Goal: Answer question/provide support

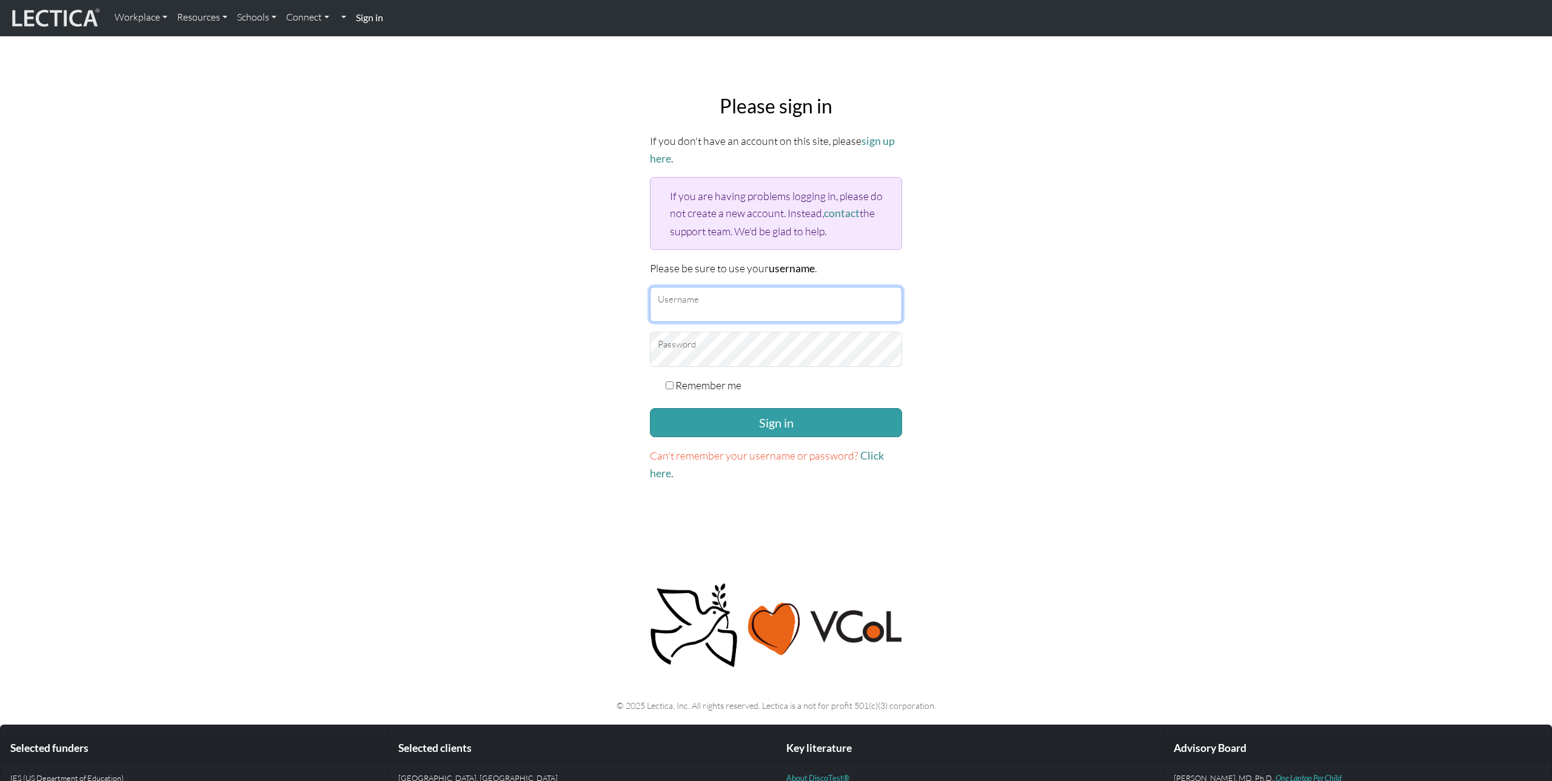
click at [703, 304] on input "Username" at bounding box center [776, 304] width 252 height 35
type input "nmaisano"
click at [671, 383] on input "Remember me" at bounding box center [670, 385] width 8 height 8
checkbox input "true"
click at [695, 412] on button "Sign in" at bounding box center [776, 422] width 252 height 29
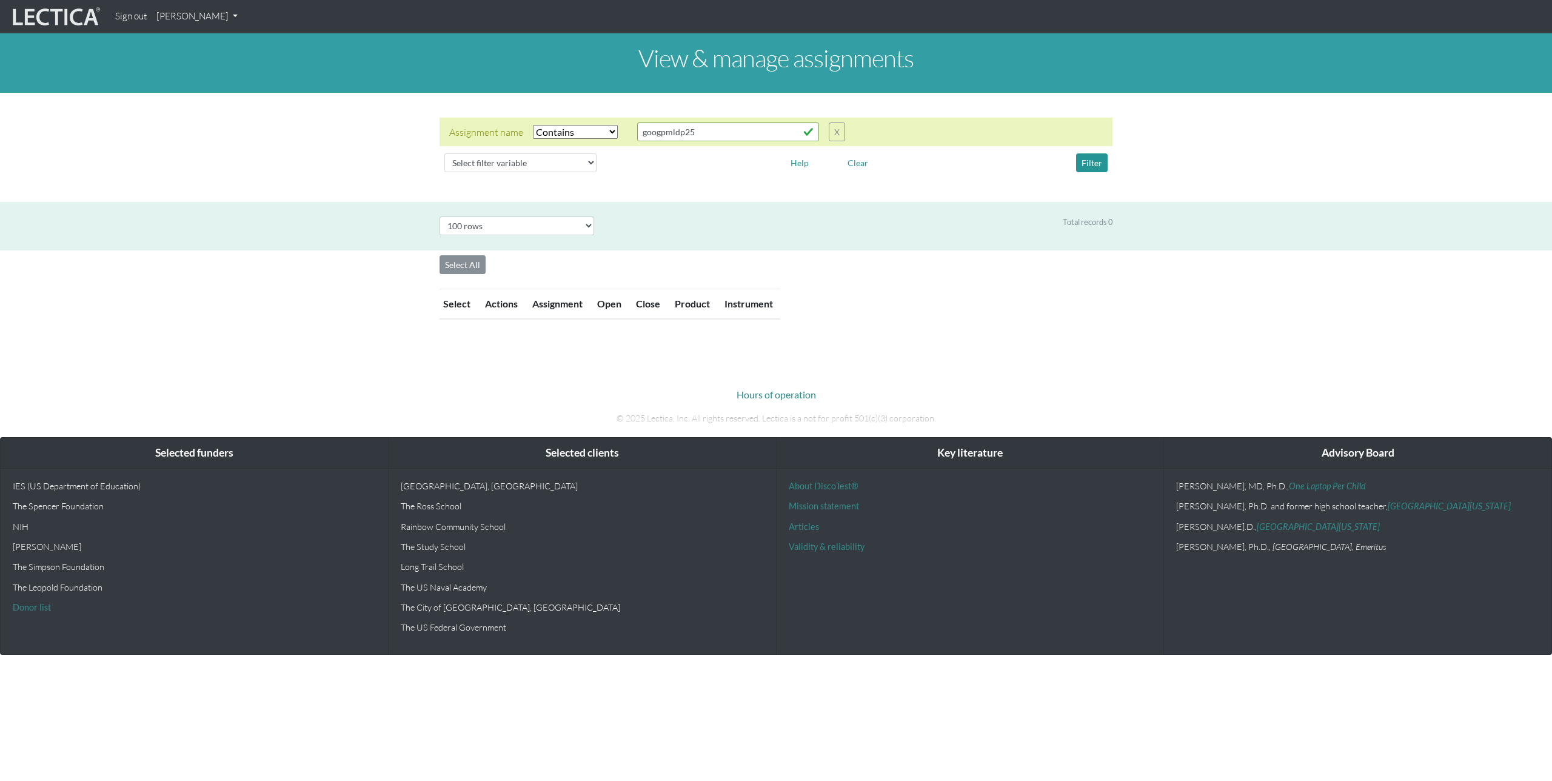
select select "icontains"
select select "100"
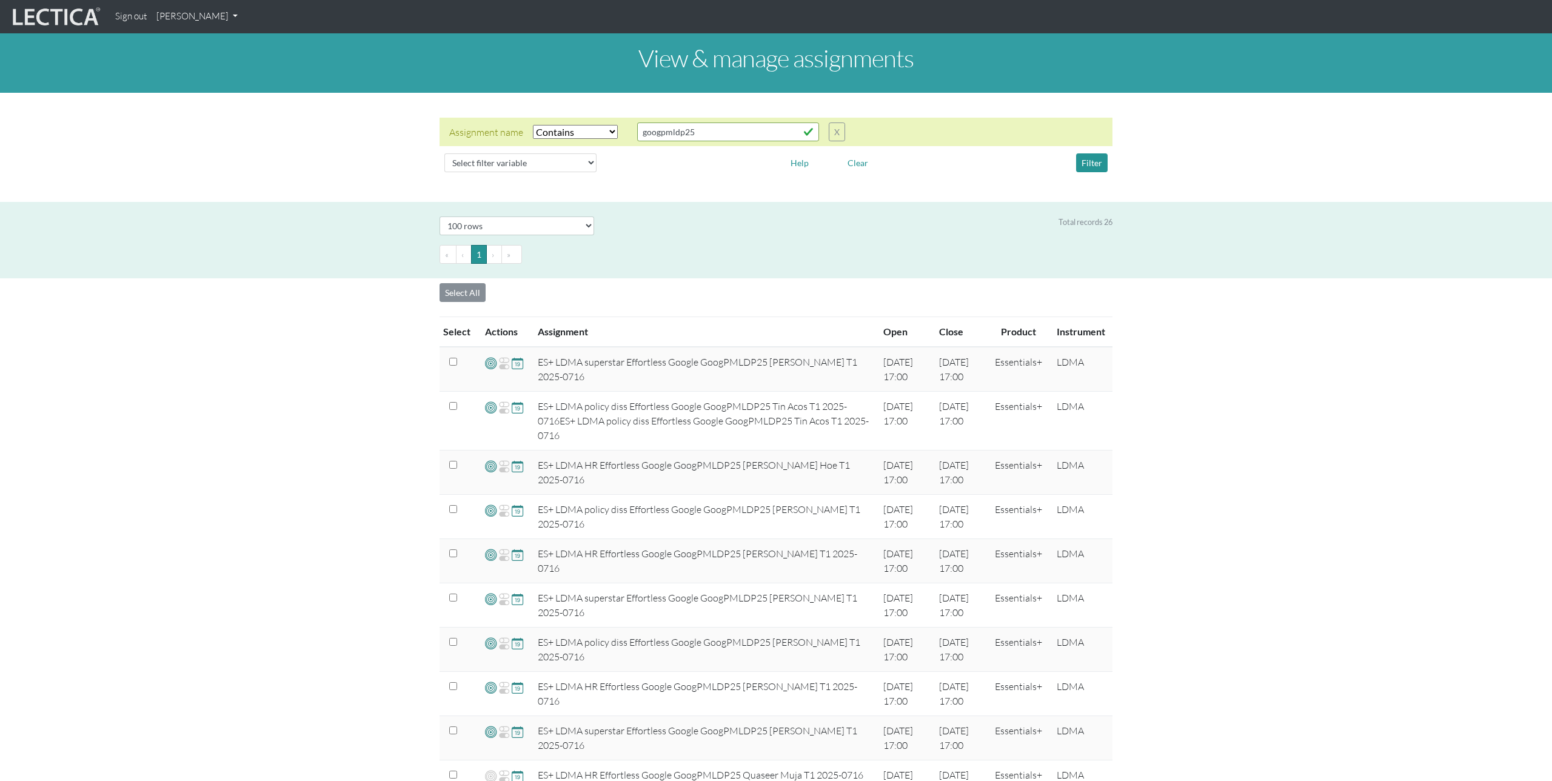
click at [218, 21] on link "[PERSON_NAME]" at bounding box center [197, 17] width 91 height 24
click at [206, 42] on link "My Profile" at bounding box center [212, 44] width 97 height 15
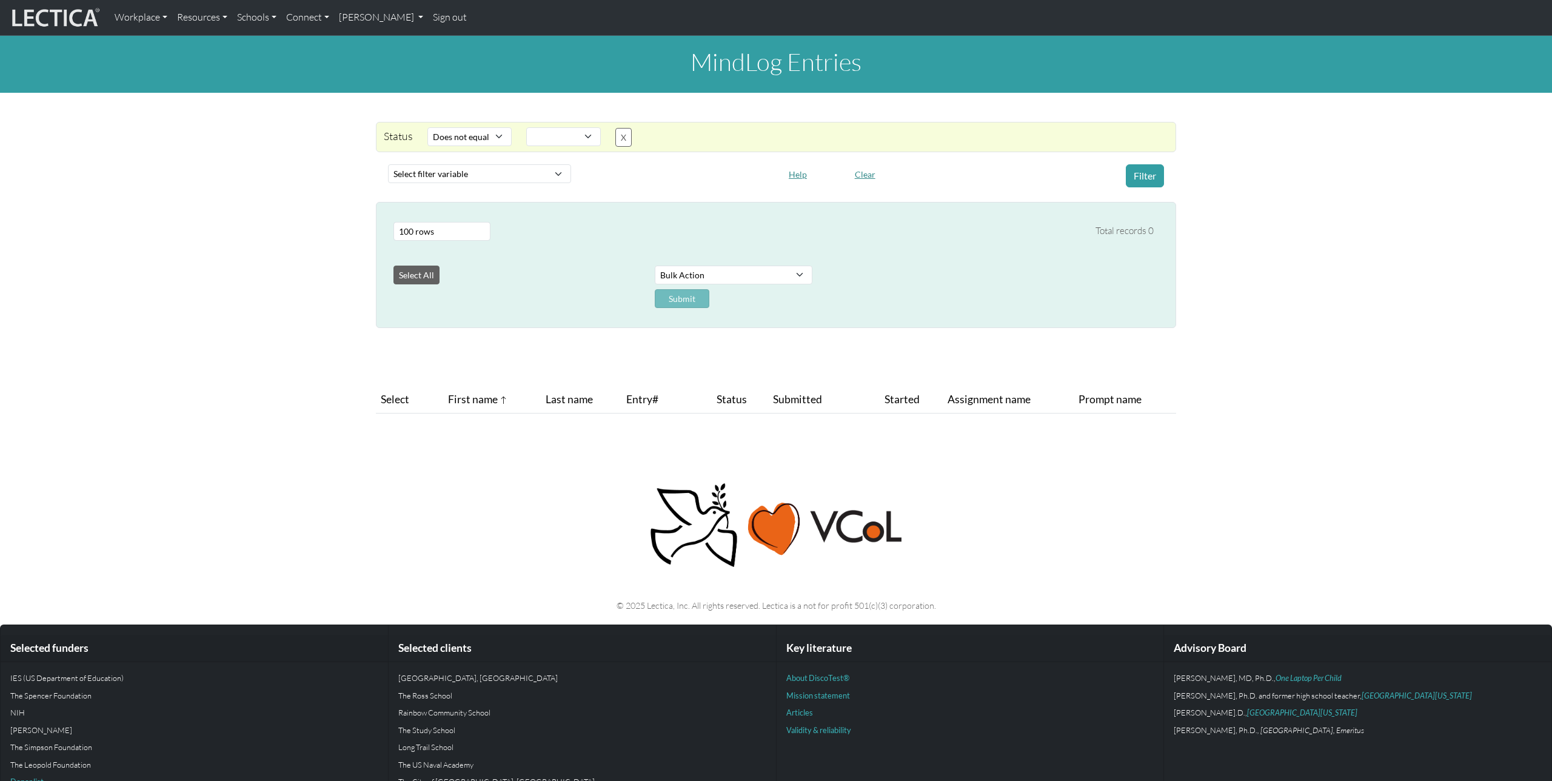
select select "not_iexact"
select select
select select "100"
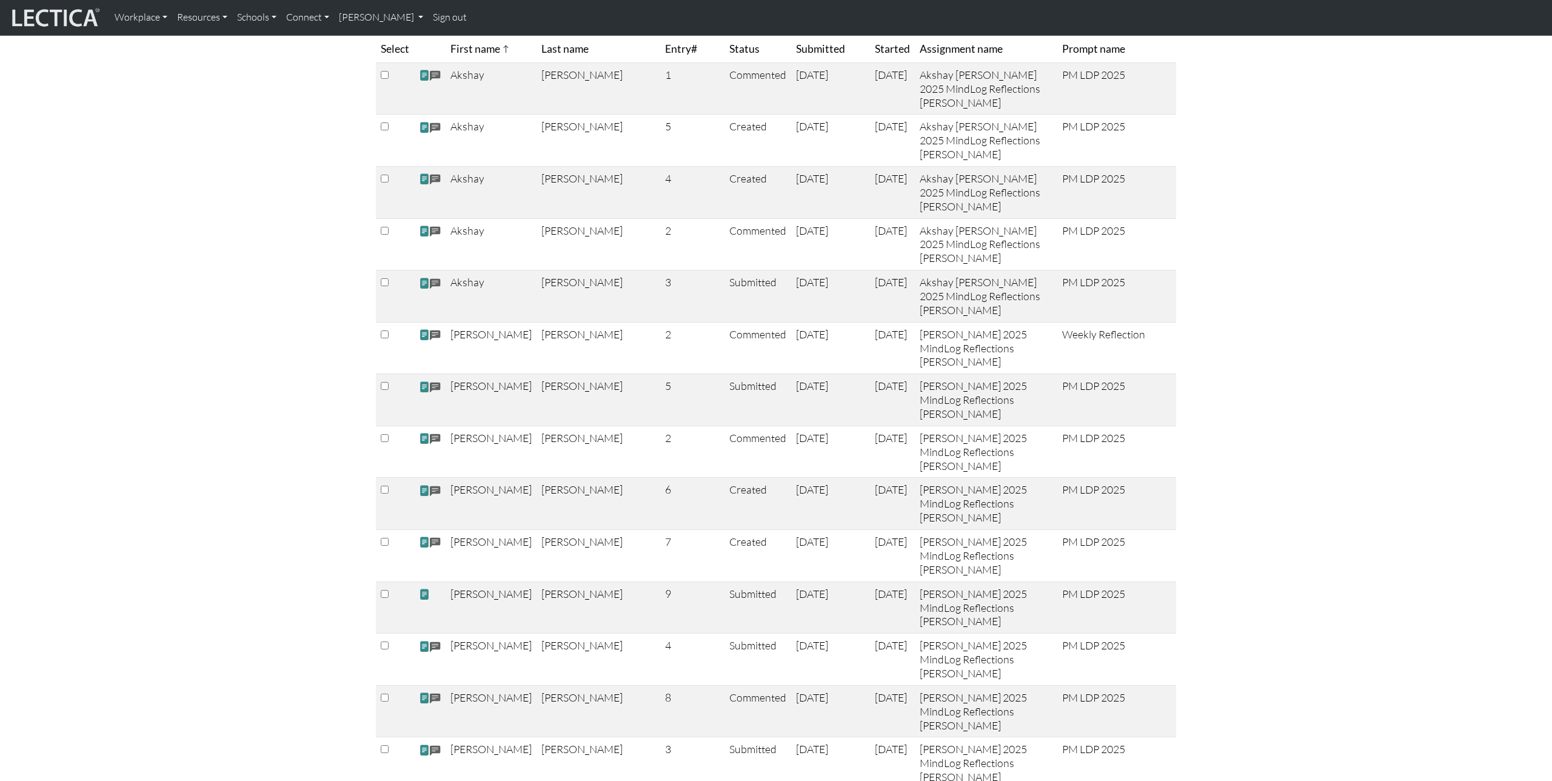
scroll to position [384, 0]
click at [422, 594] on span at bounding box center [424, 592] width 11 height 13
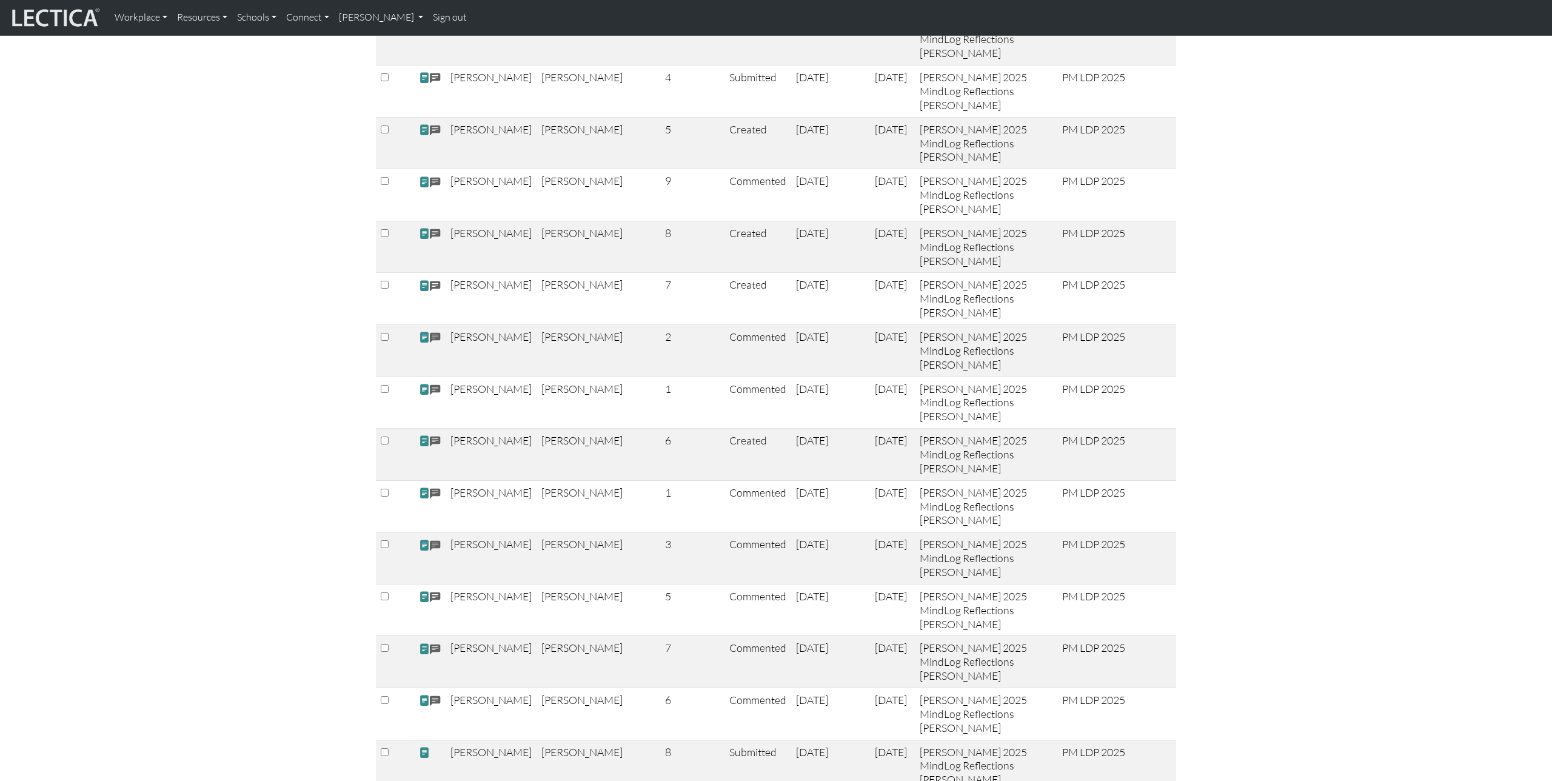
scroll to position [1901, 0]
click at [426, 743] on span at bounding box center [424, 749] width 11 height 13
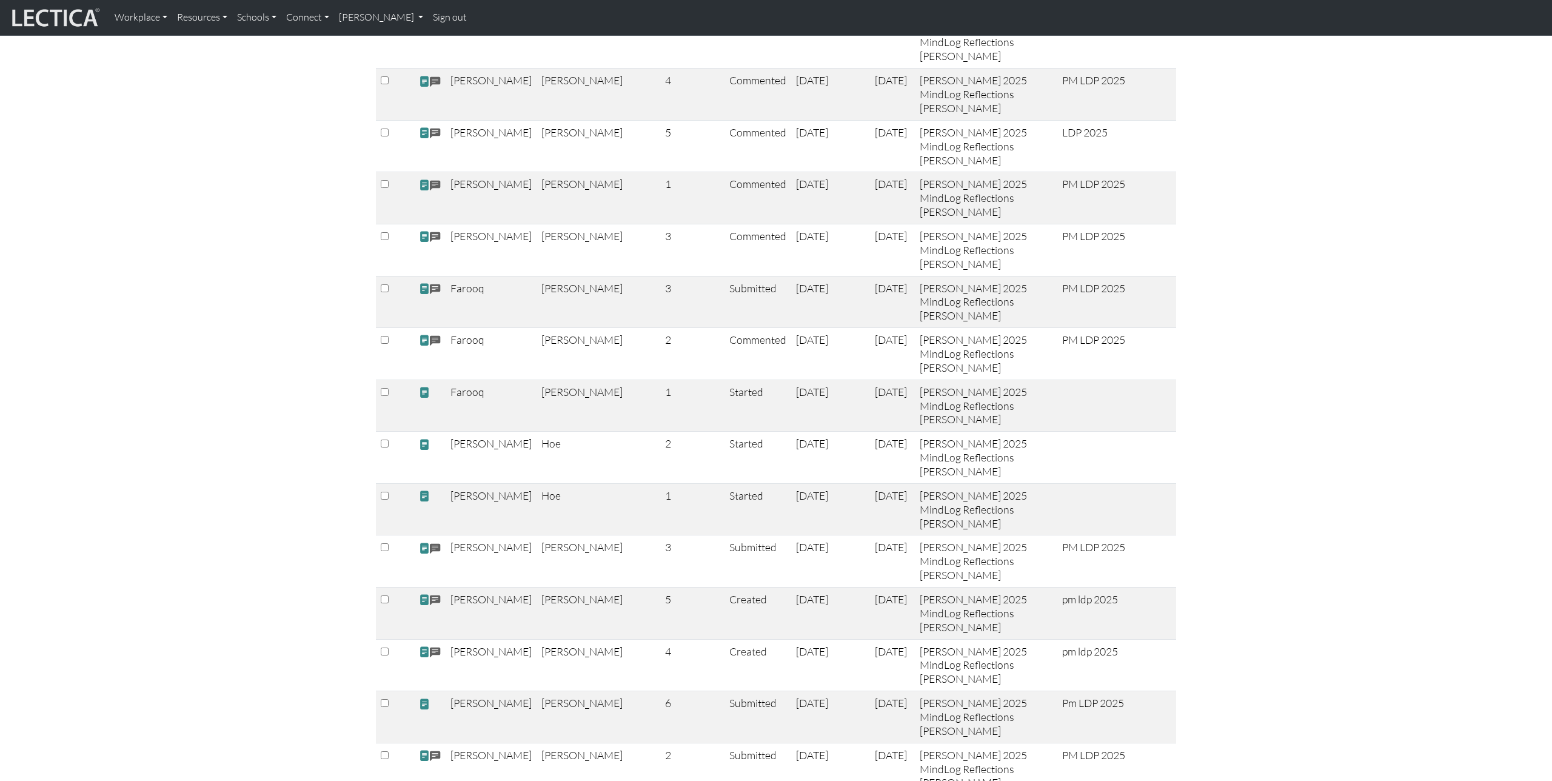
scroll to position [2987, 0]
click at [423, 695] on span at bounding box center [424, 701] width 11 height 13
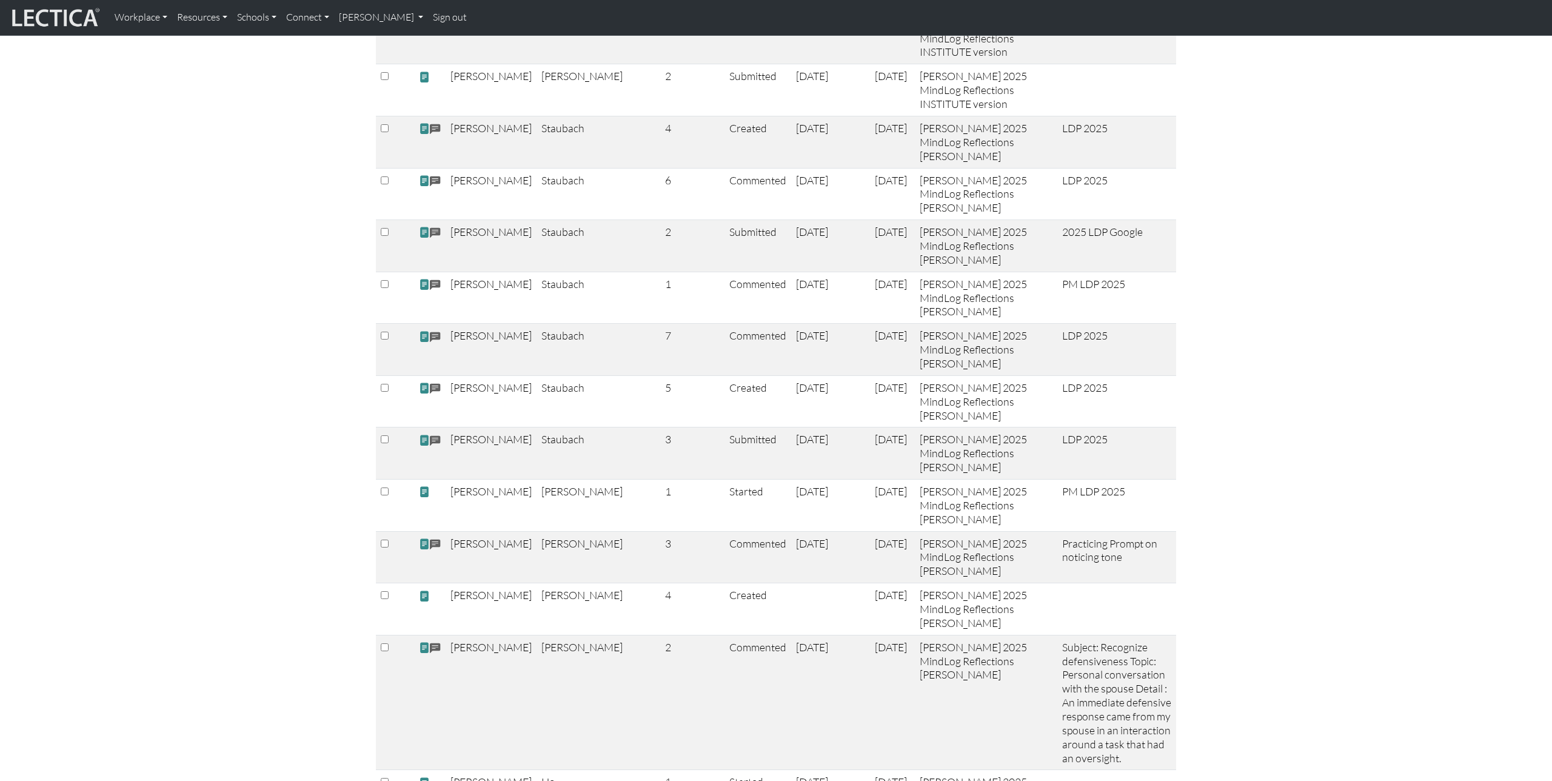
scroll to position [4086, 0]
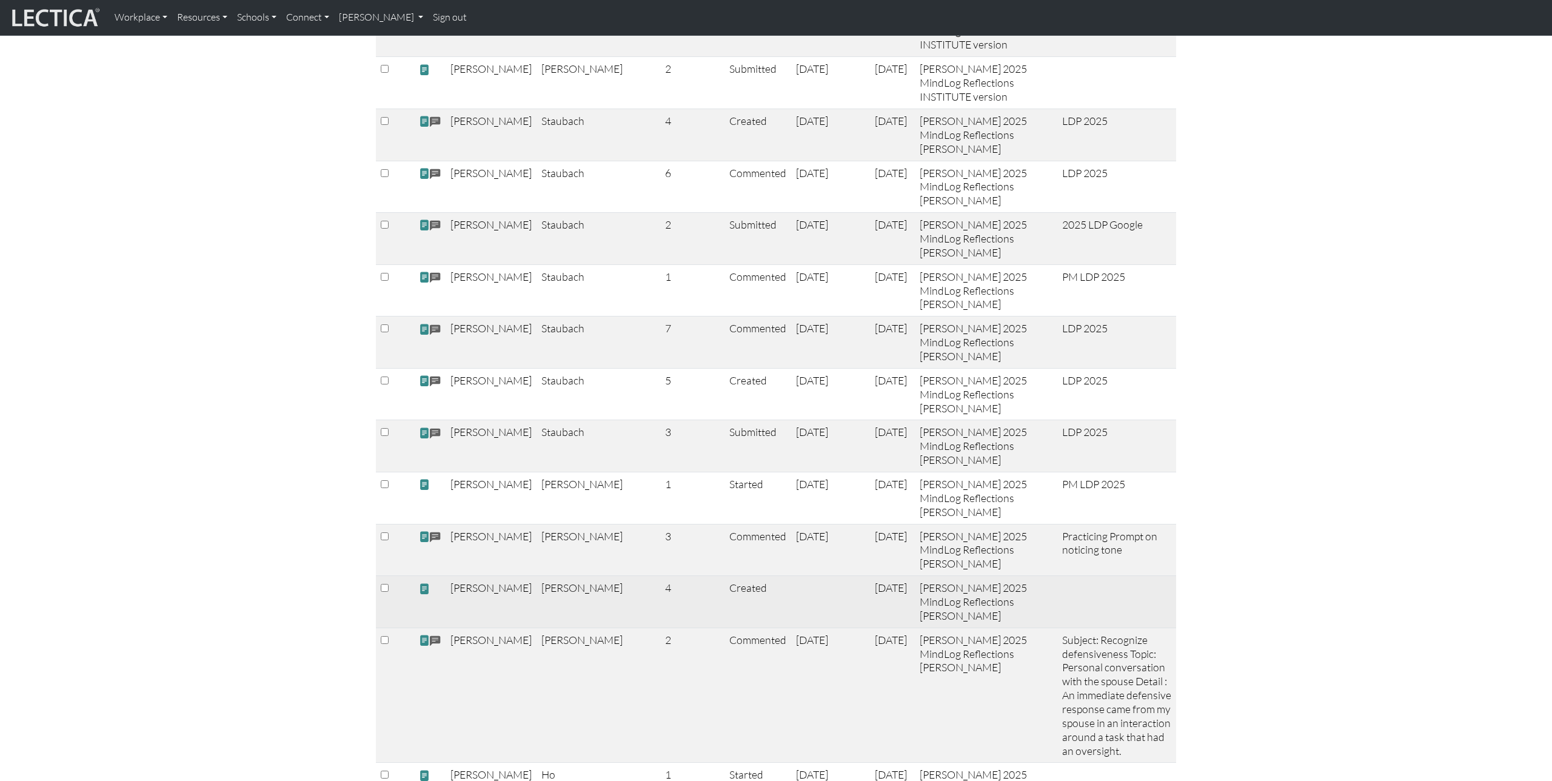
click at [424, 582] on span at bounding box center [424, 588] width 11 height 13
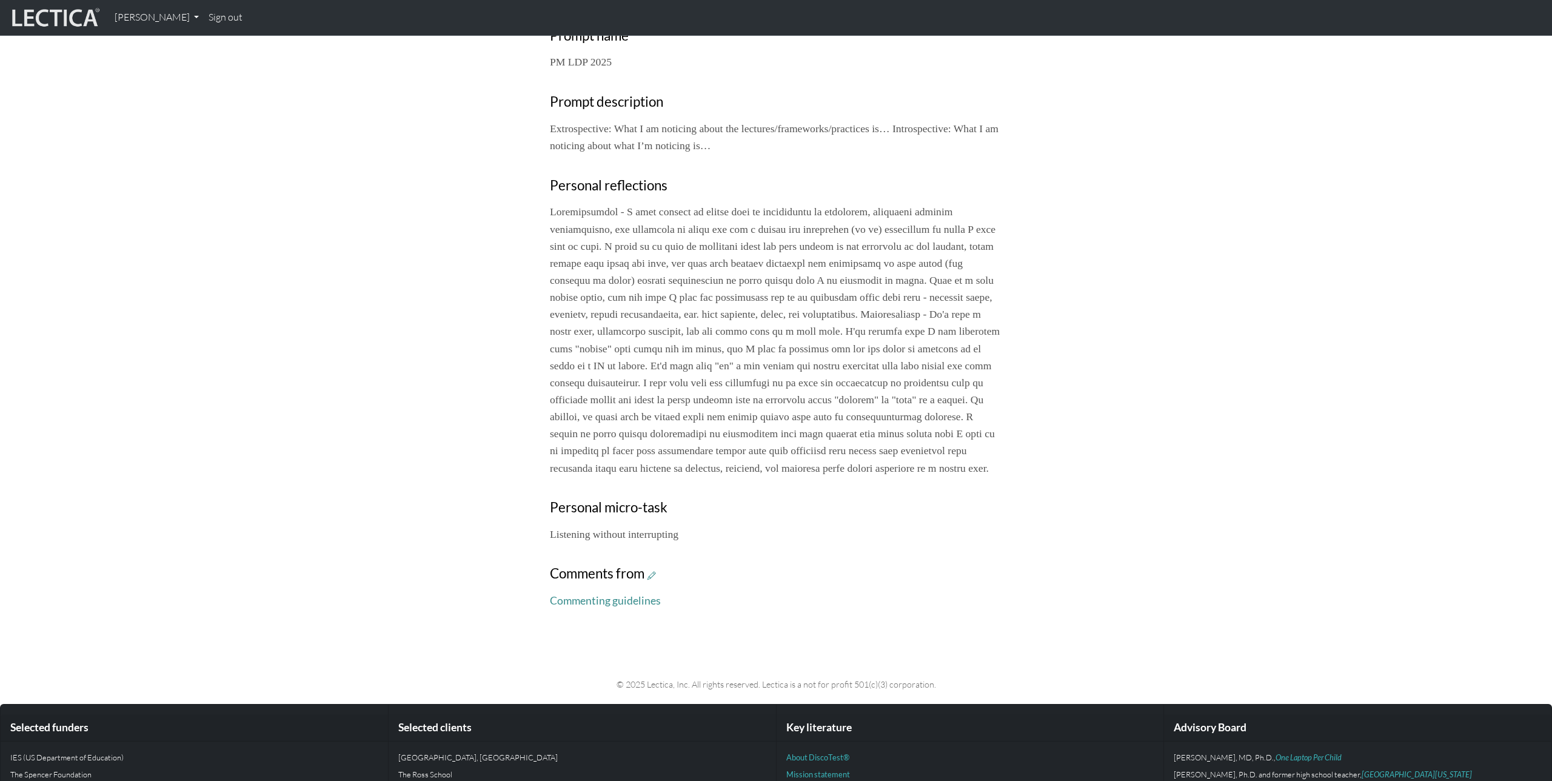
scroll to position [418, 0]
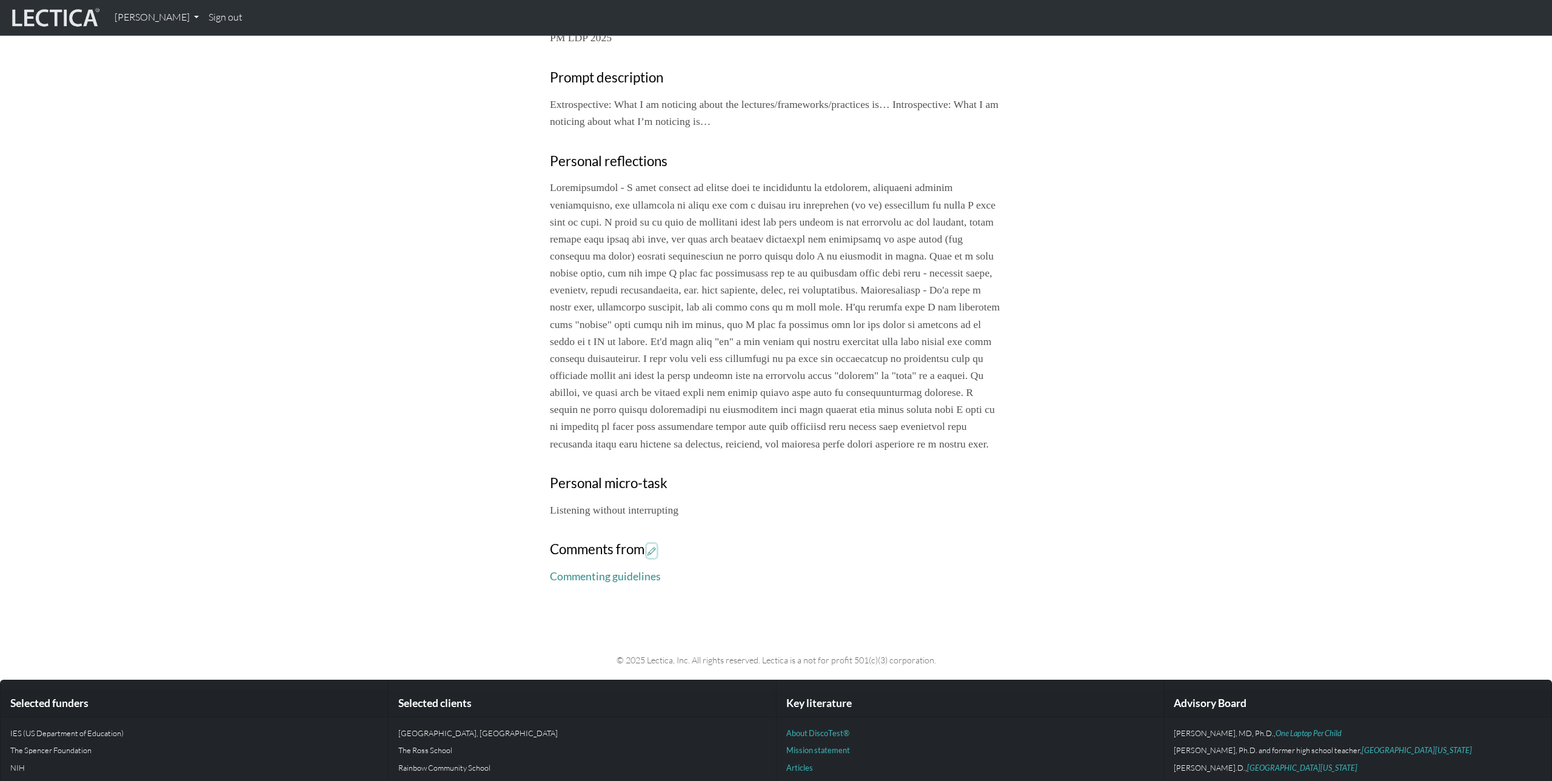
click at [652, 556] on icon at bounding box center [652, 551] width 8 height 10
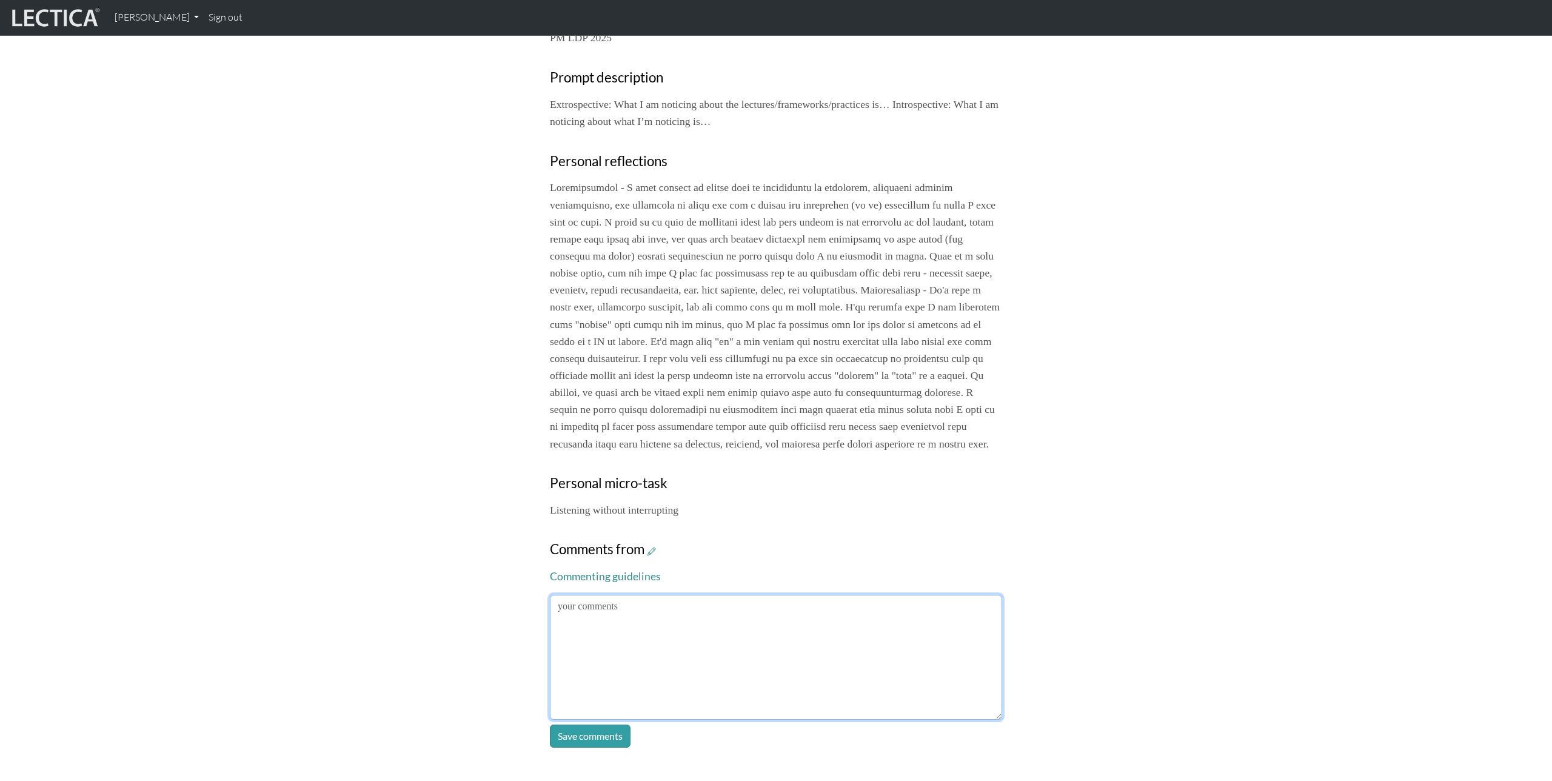
click at [774, 618] on textarea at bounding box center [776, 657] width 452 height 125
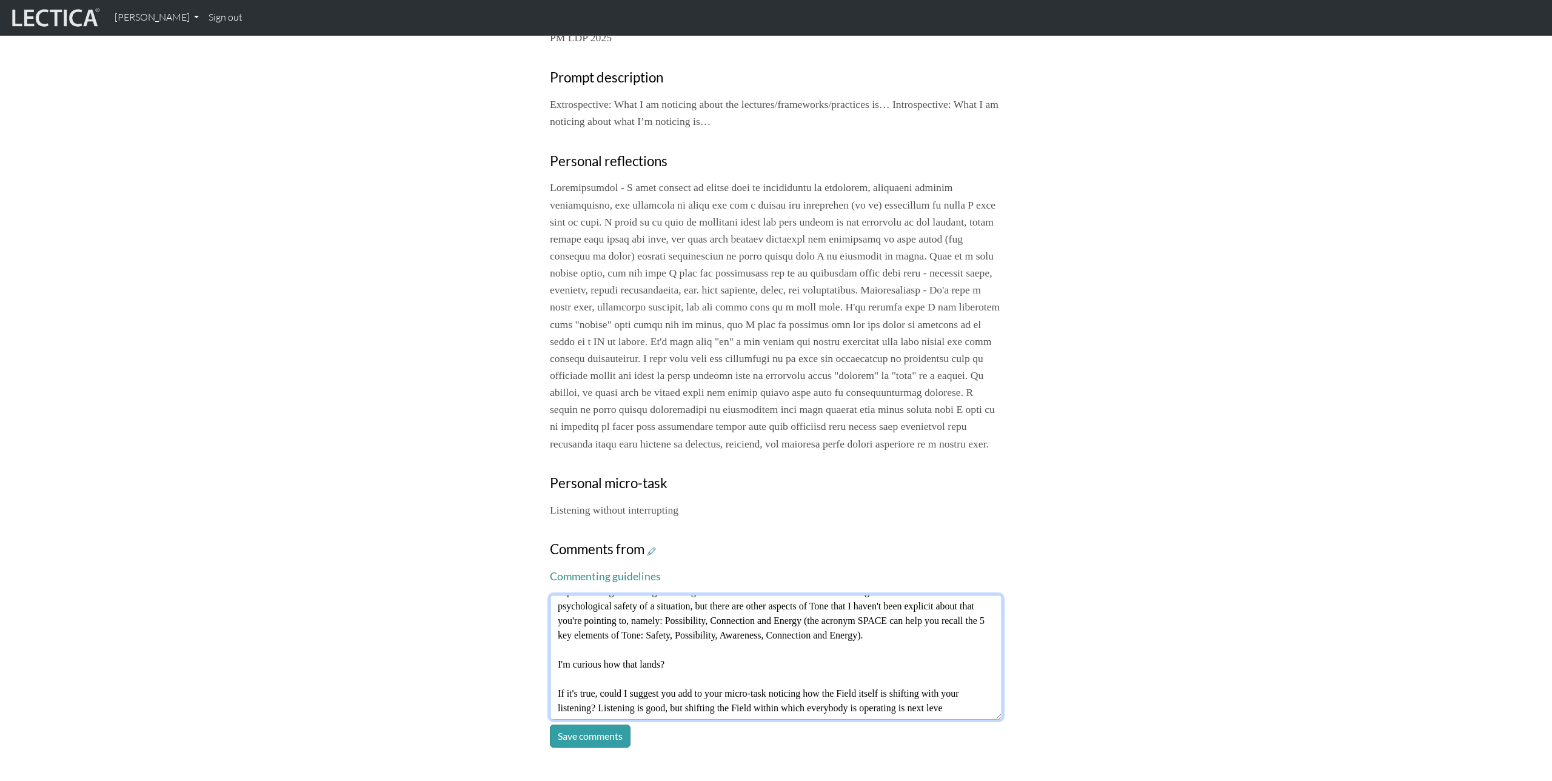
scroll to position [53, 0]
type textarea "Beautiful Alfonso! If I'm understanding you correctly, it would seem to me that…"
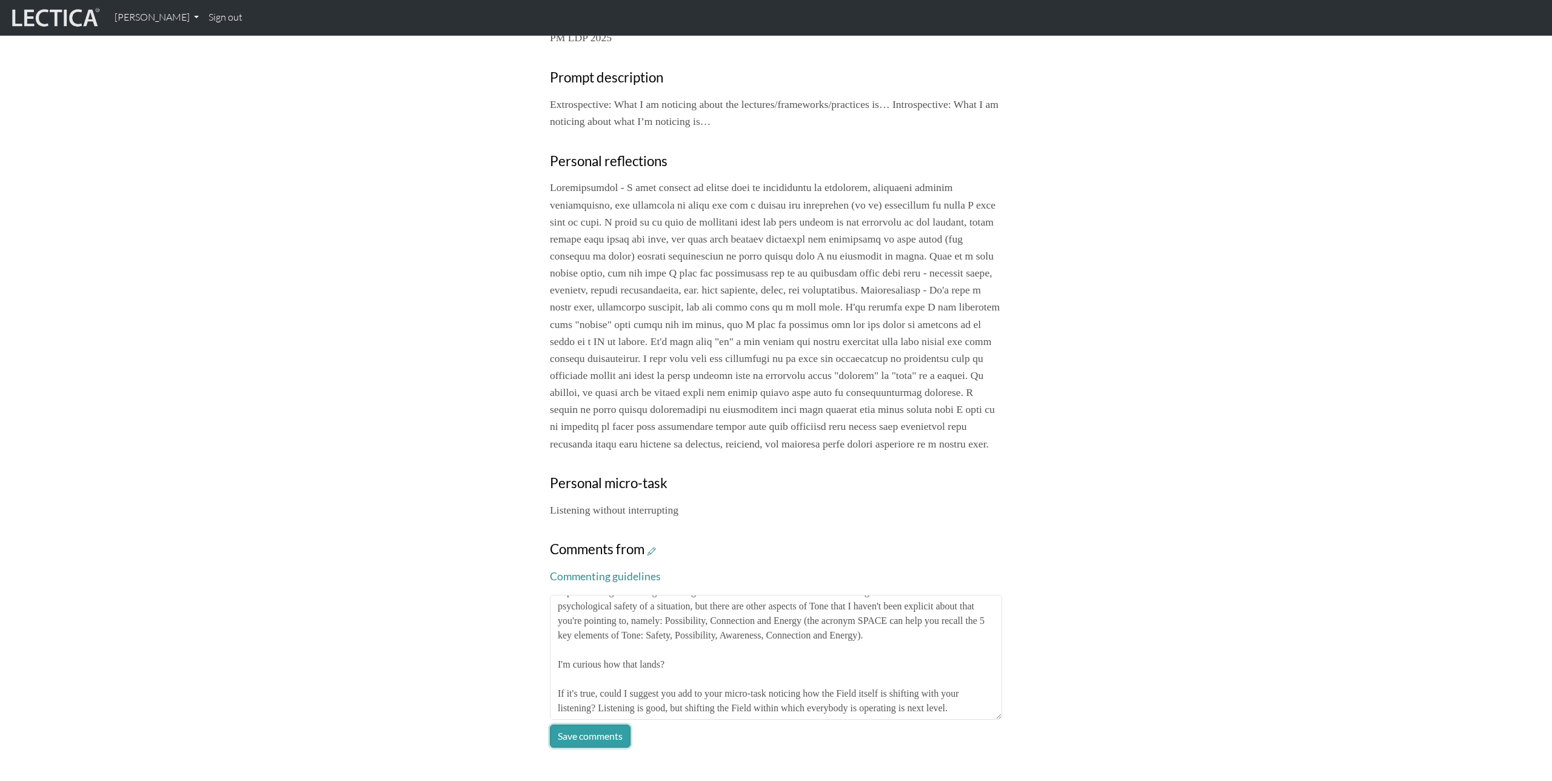
click button "Save comments" at bounding box center [590, 736] width 81 height 23
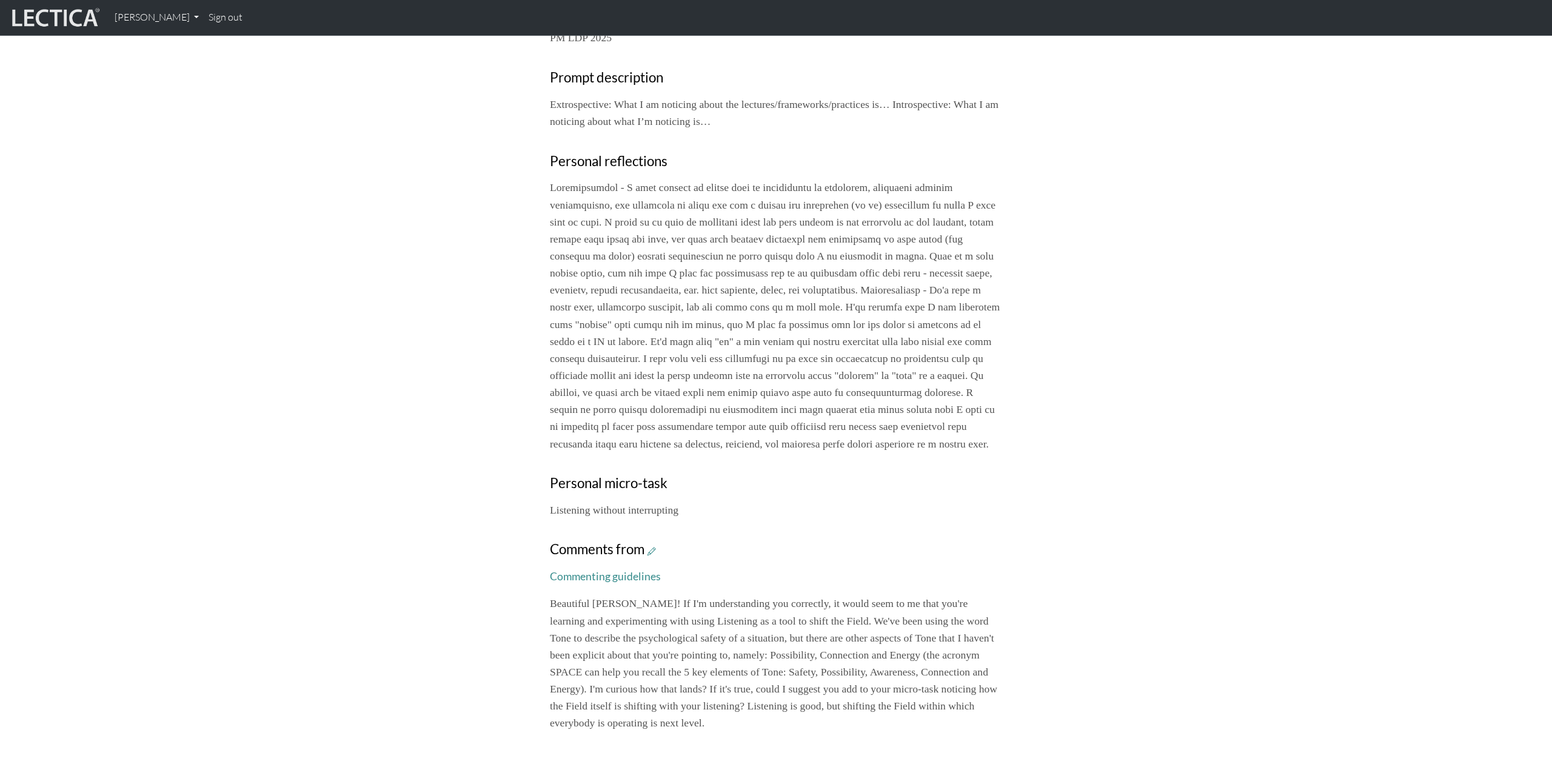
scroll to position [0, 0]
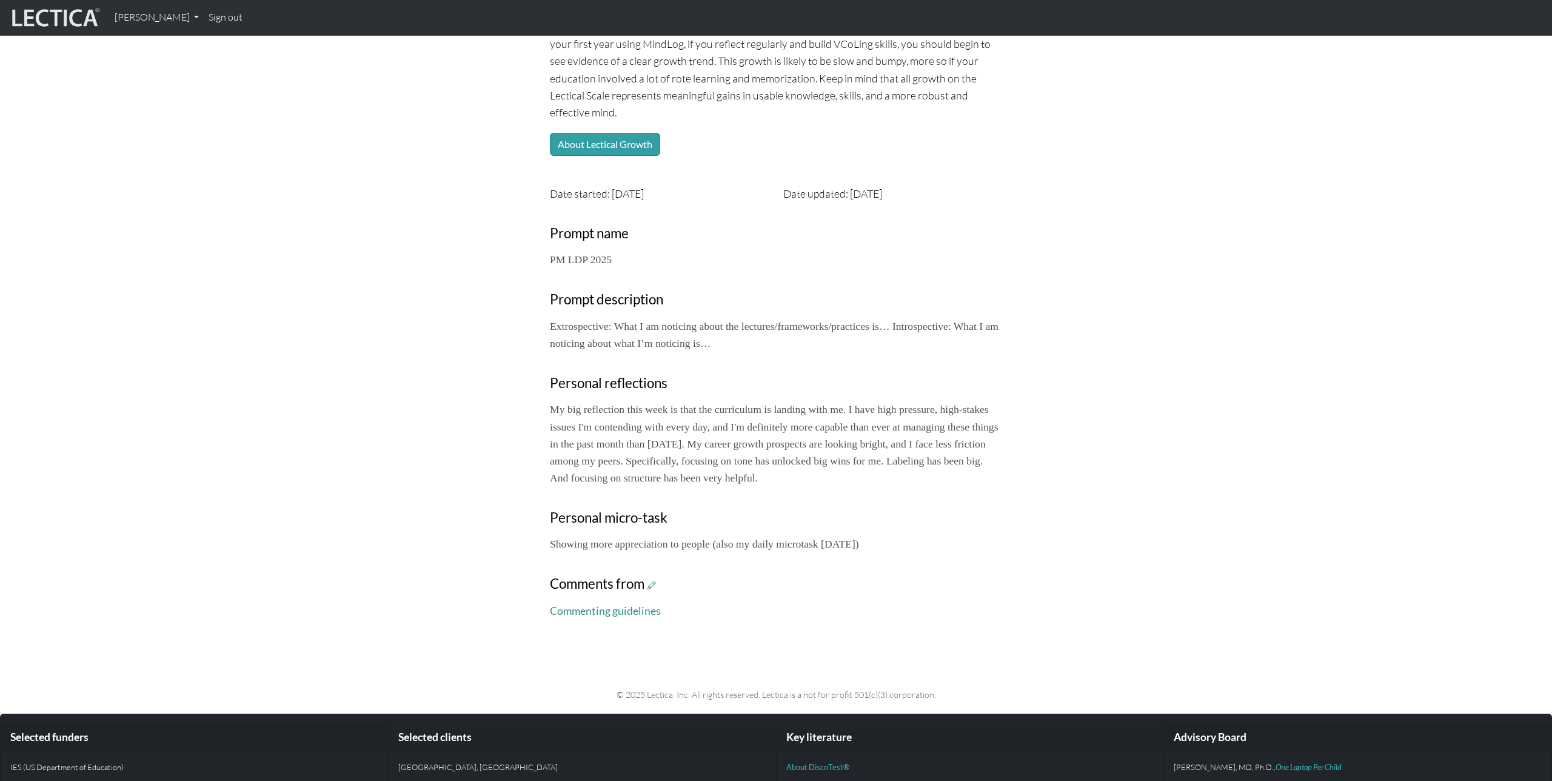
scroll to position [204, 0]
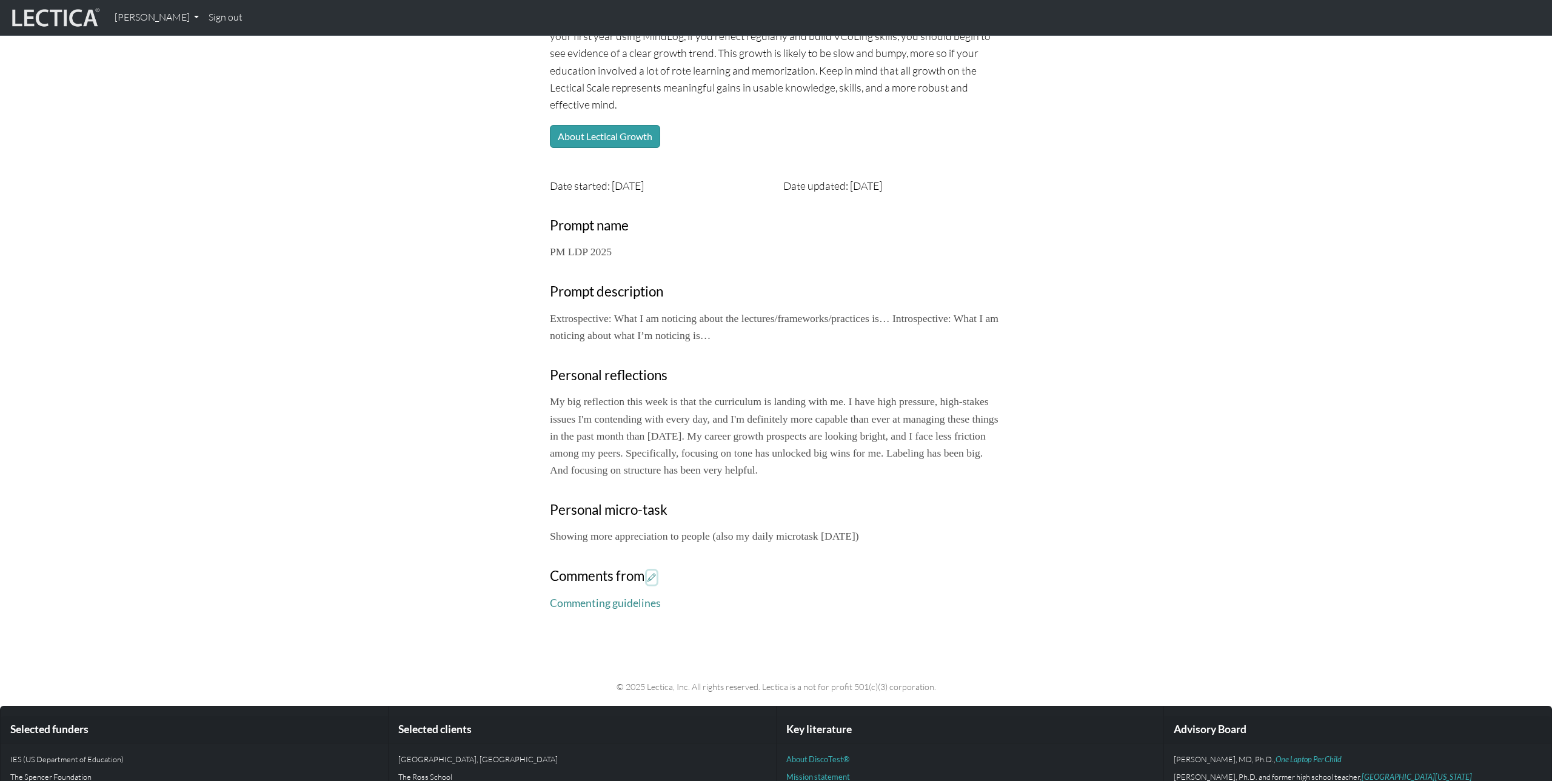
click at [655, 583] on icon at bounding box center [652, 577] width 8 height 10
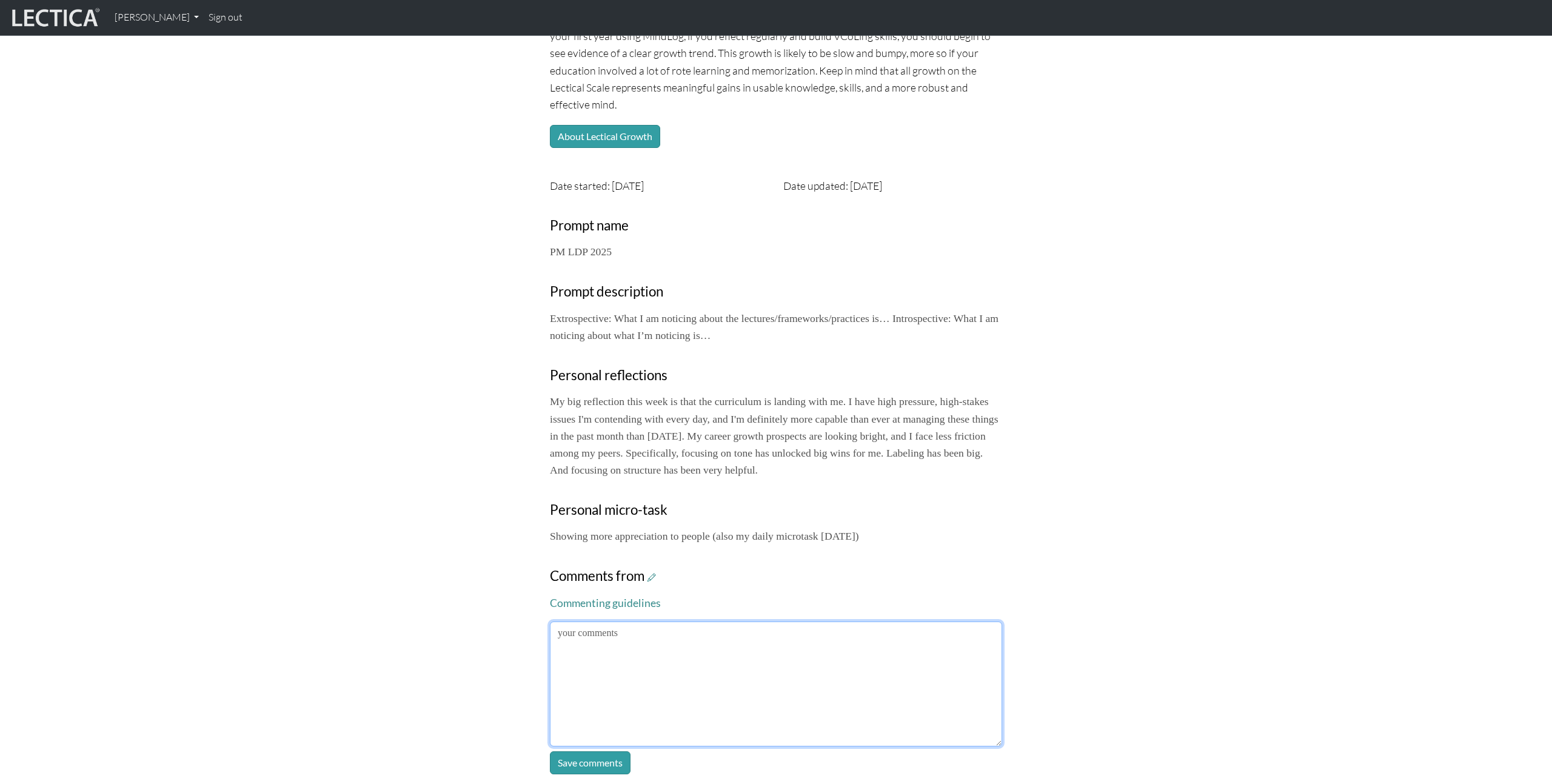
click at [759, 672] on textarea at bounding box center [776, 683] width 452 height 125
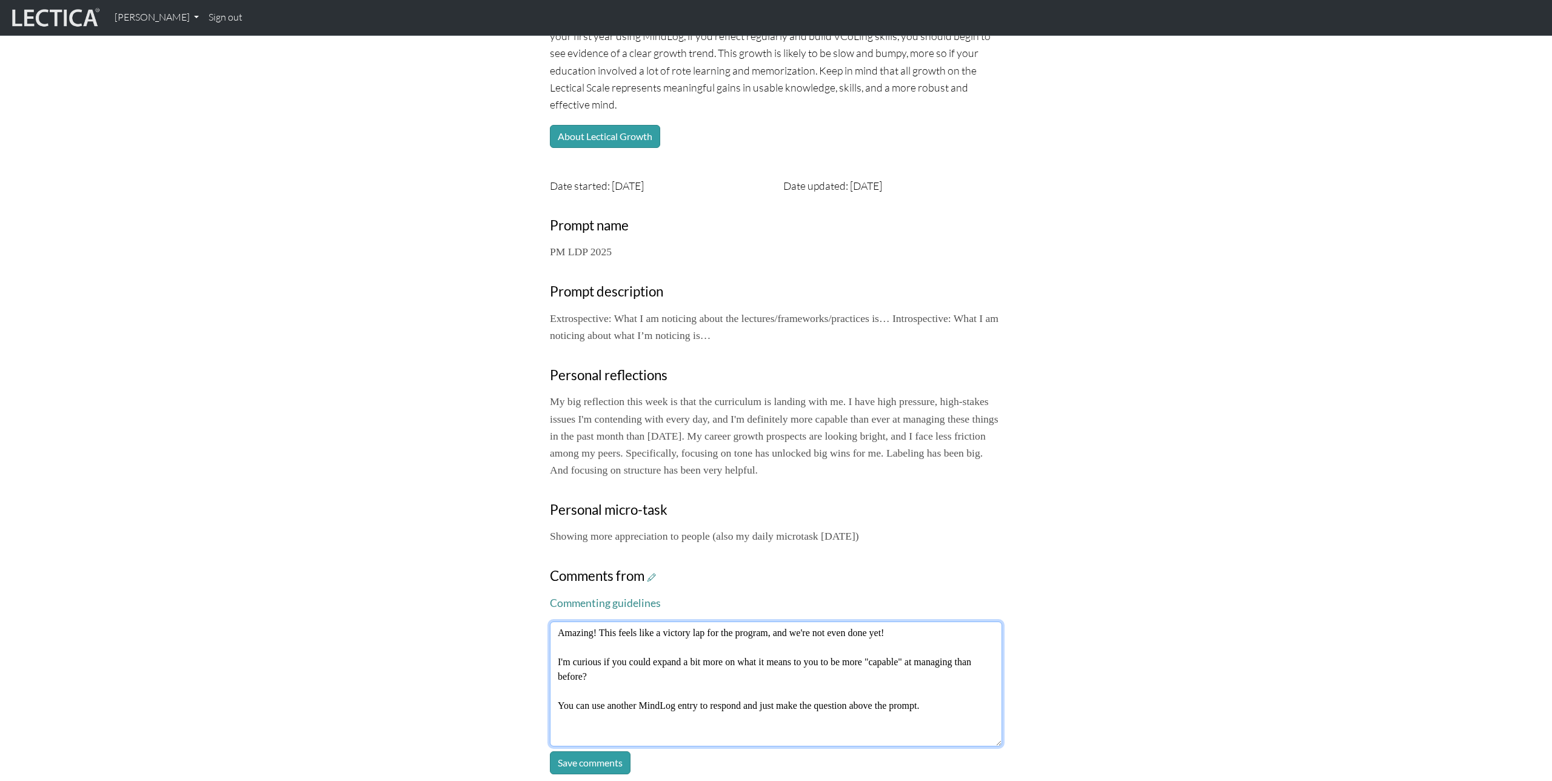
type textarea "Amazing! This feels like a victory lap for the program, and we're not even done…"
click button "Save comments" at bounding box center [590, 762] width 81 height 23
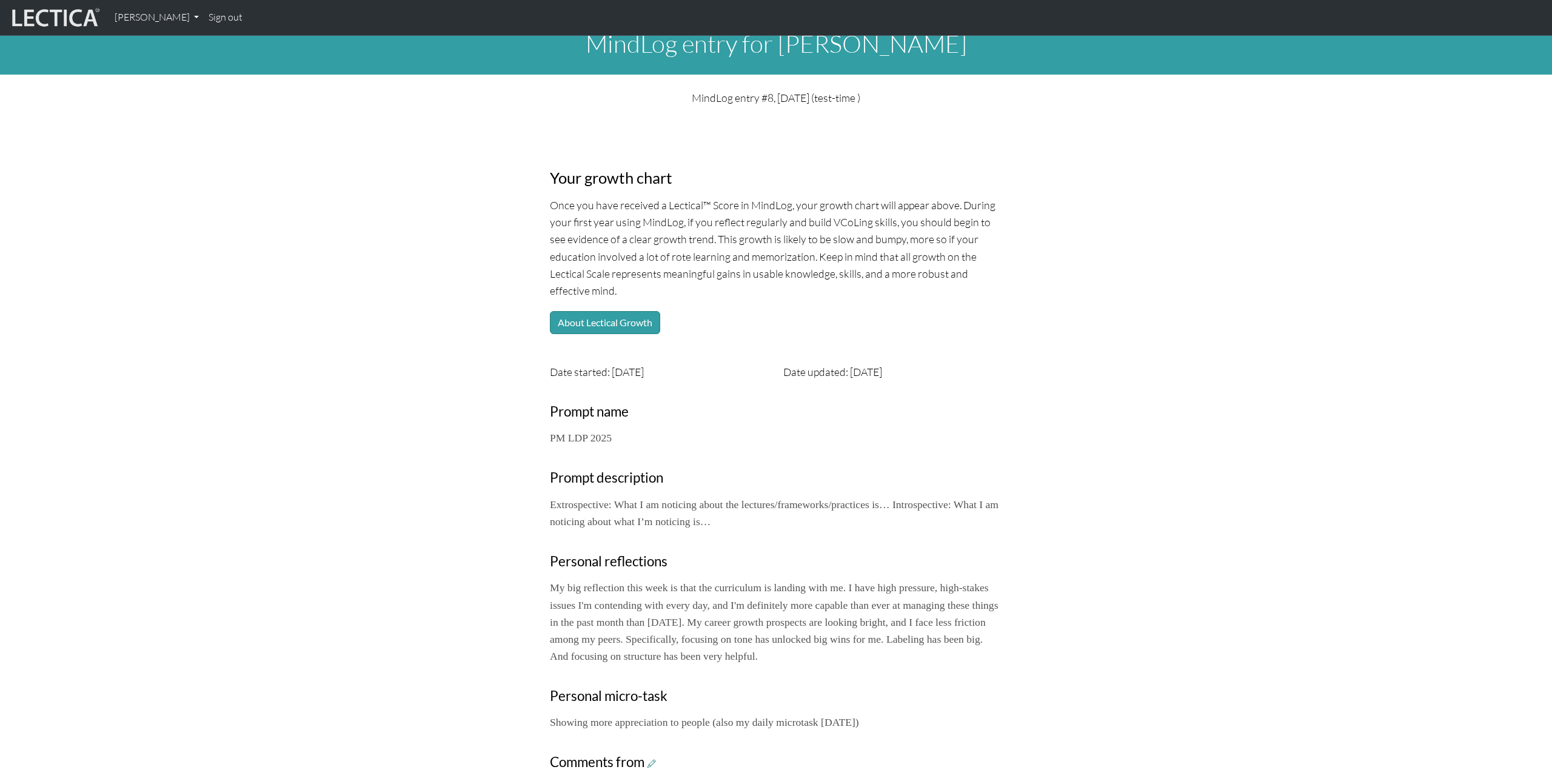
scroll to position [0, 0]
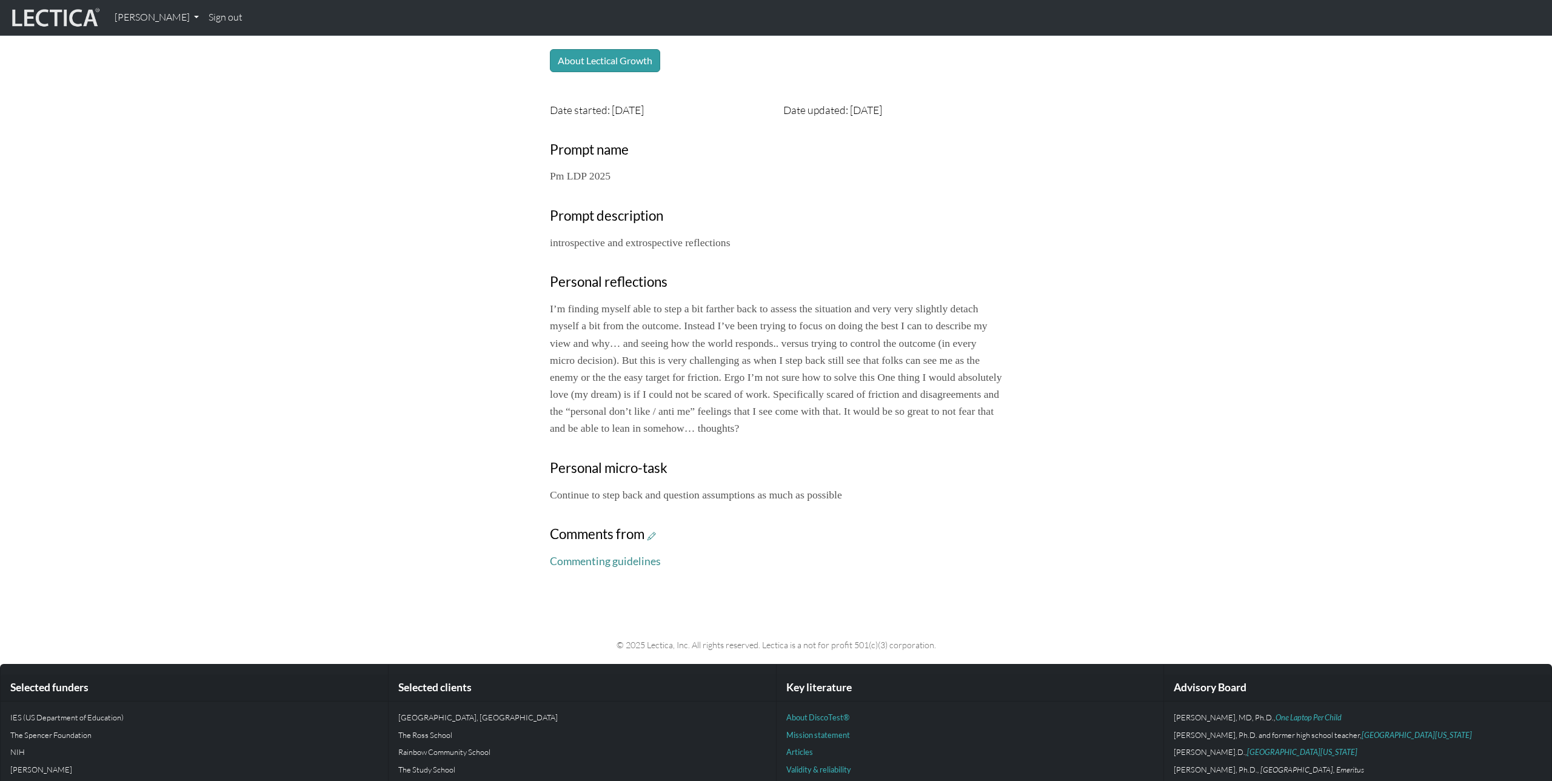
scroll to position [311, 0]
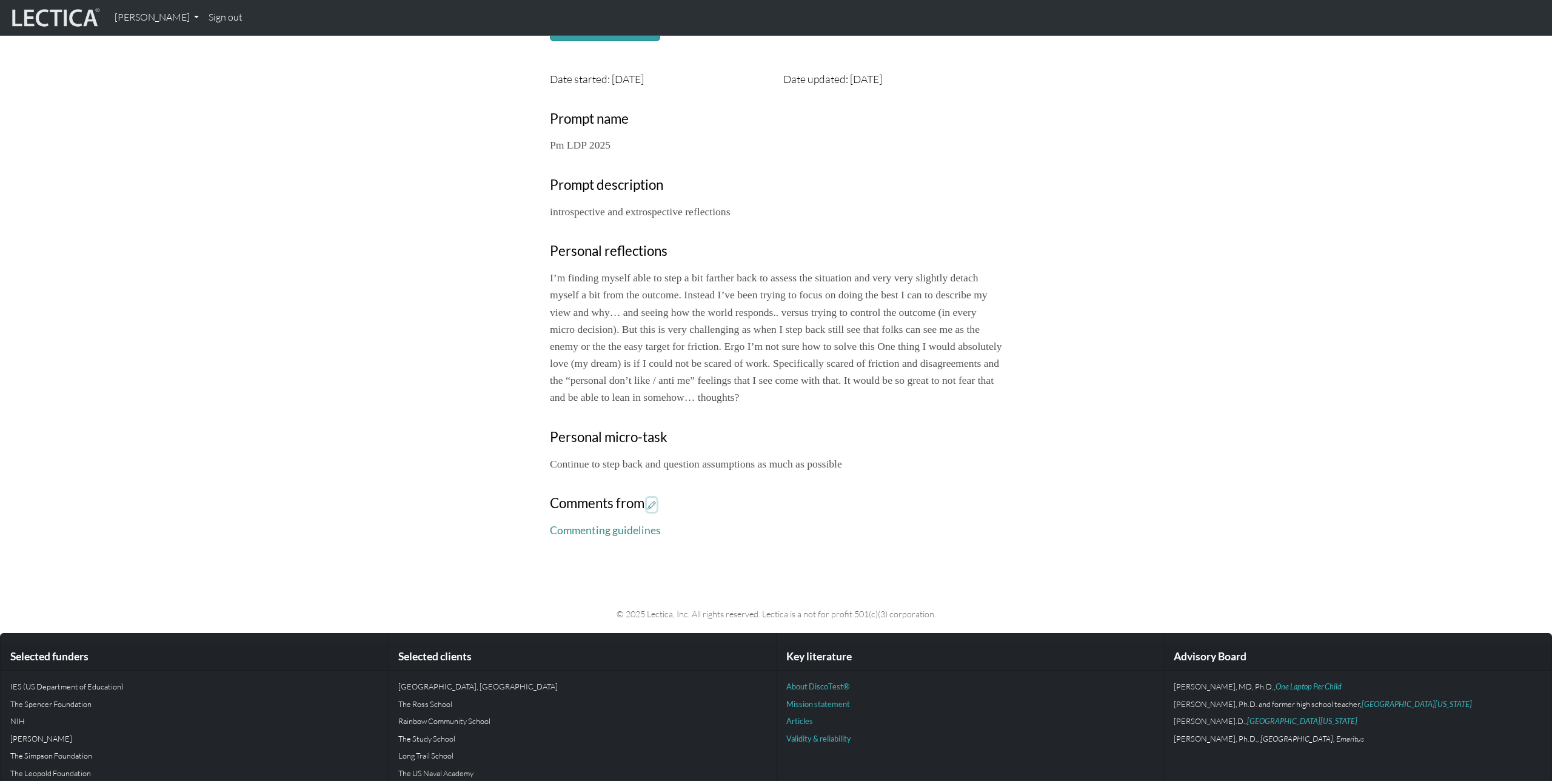
click at [652, 510] on icon at bounding box center [652, 505] width 8 height 10
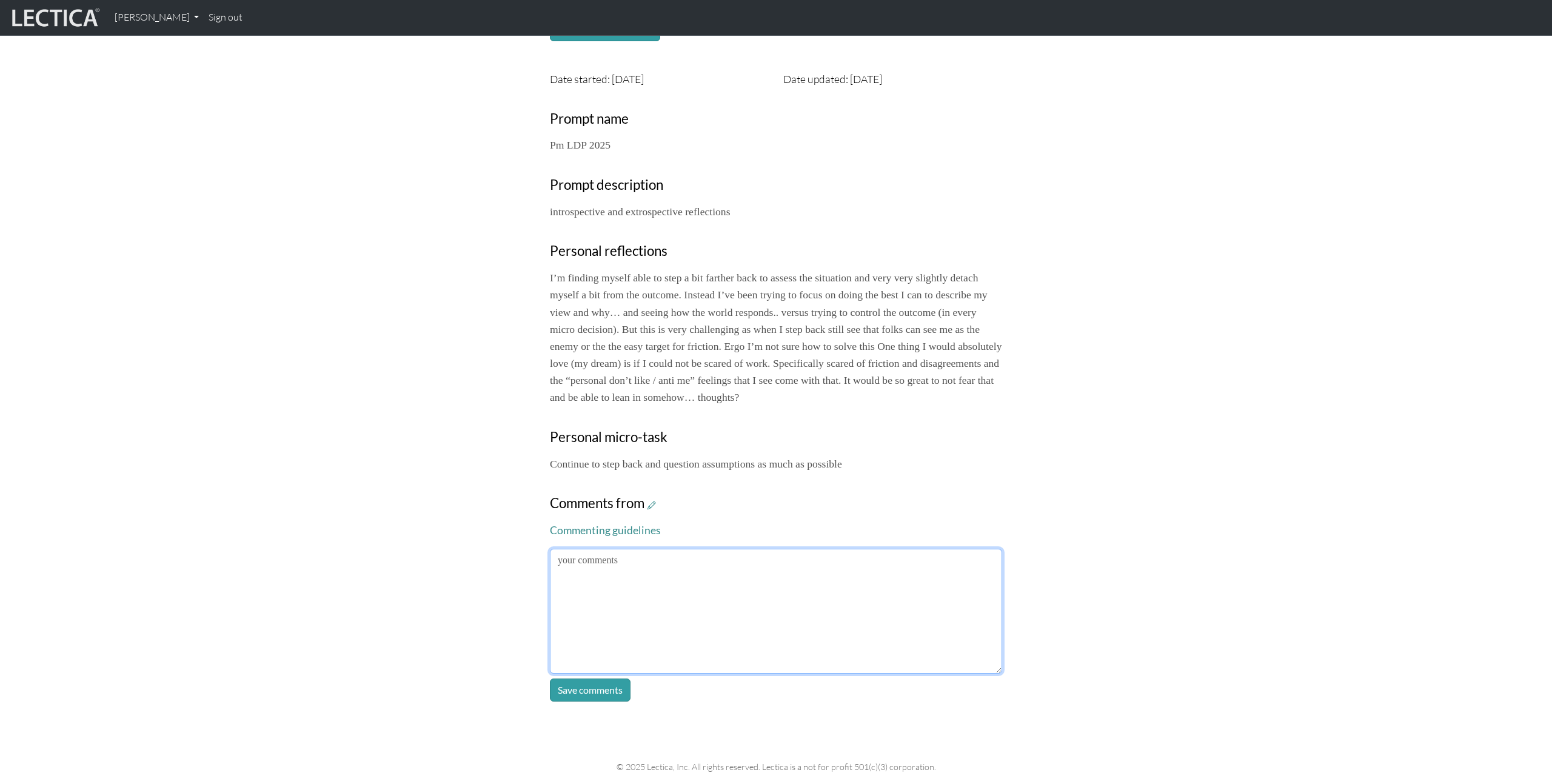
click at [733, 618] on textarea at bounding box center [776, 611] width 452 height 125
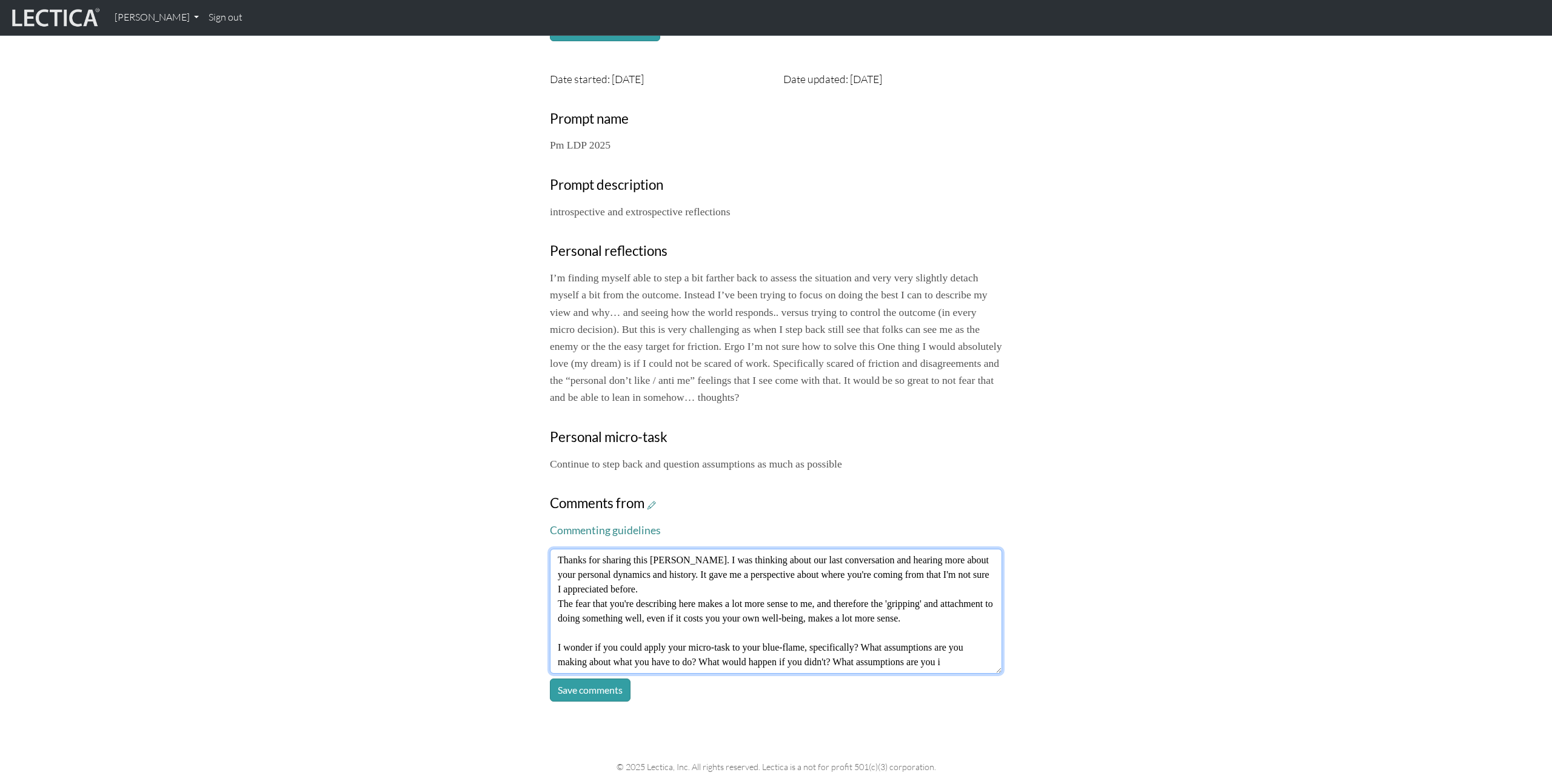
scroll to position [9, 0]
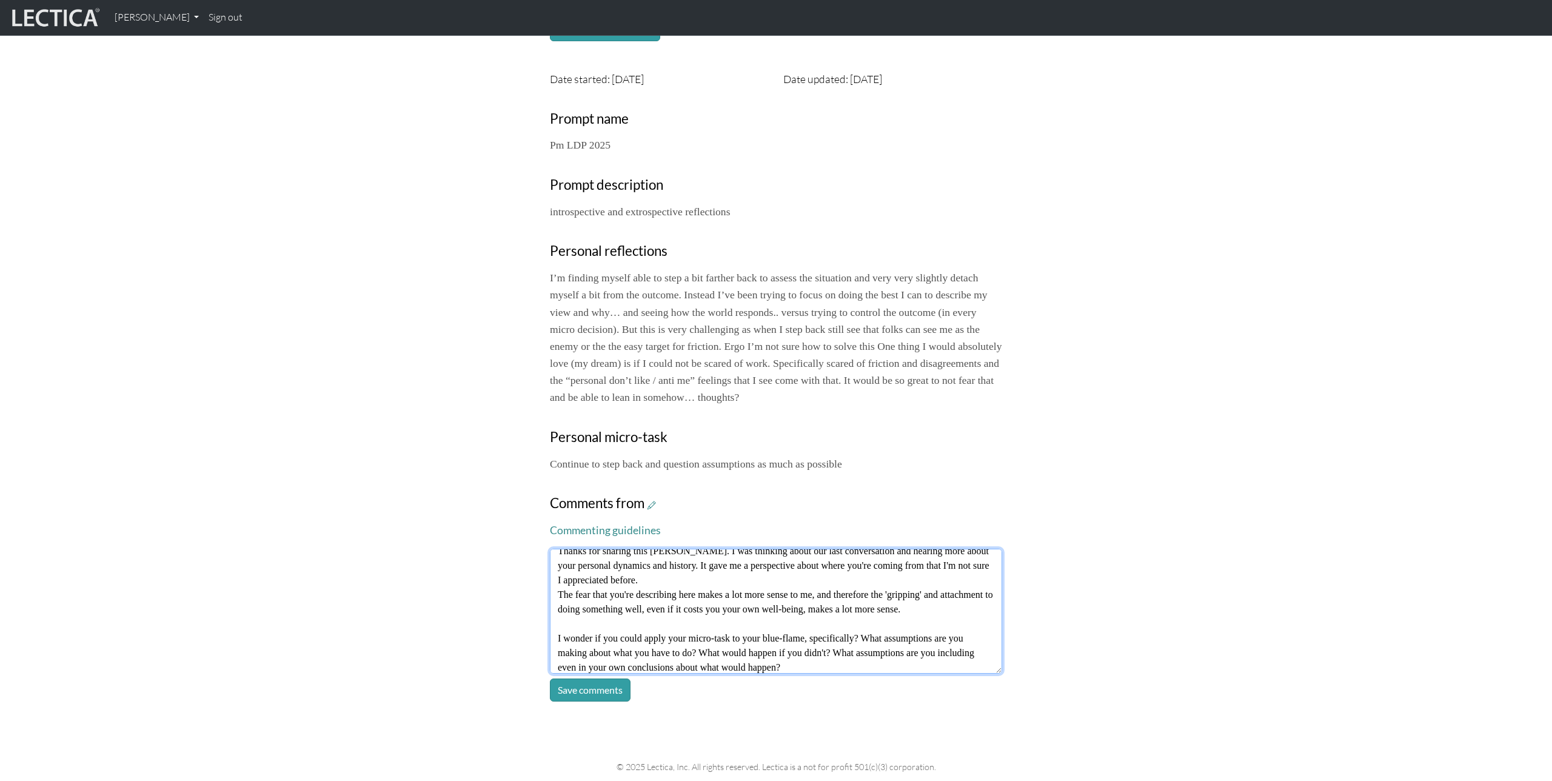
type textarea "Thanks for sharing this Hannah. I was thinking about our last conversation and …"
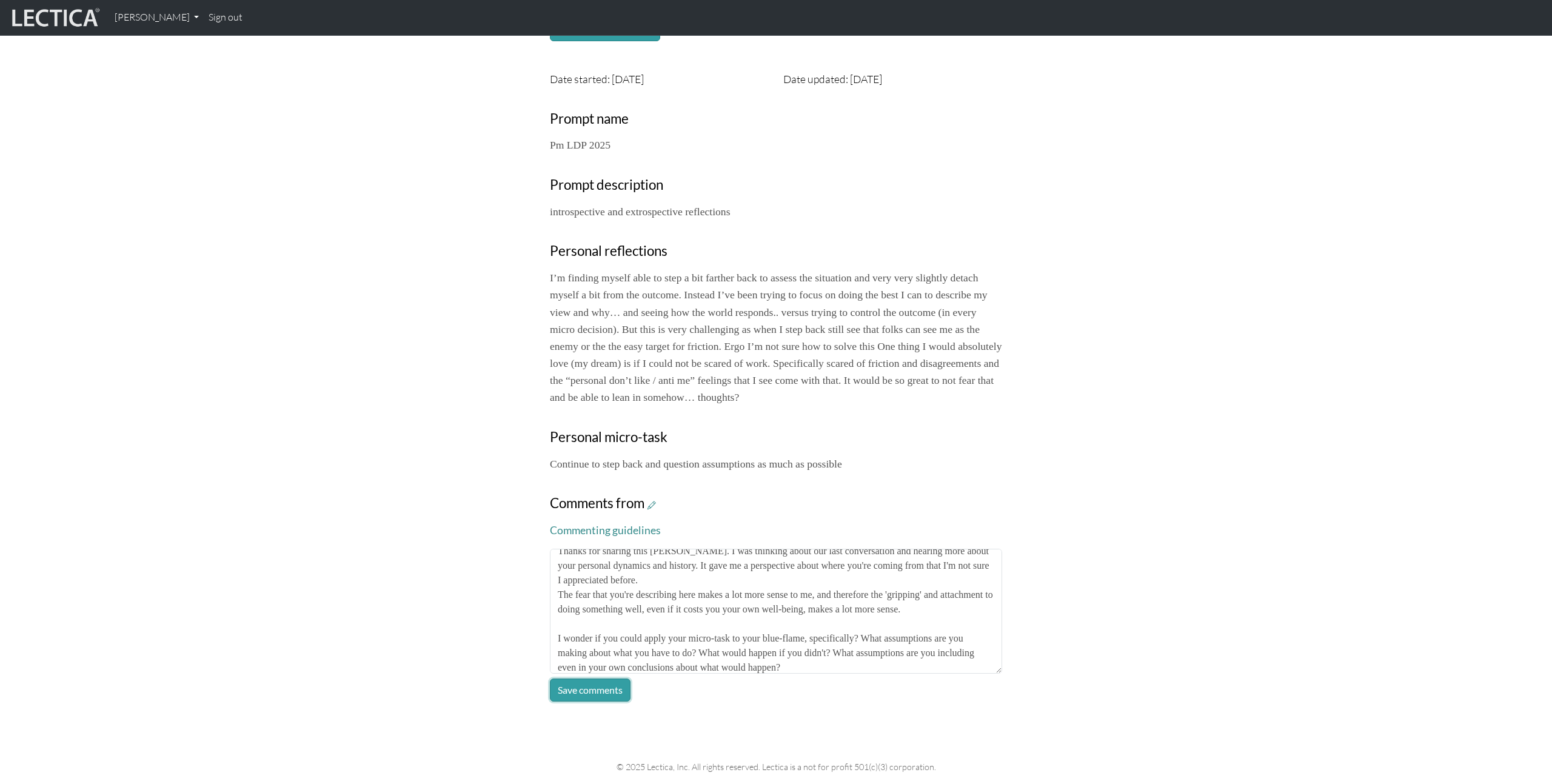
click button "Save comments" at bounding box center [590, 689] width 81 height 23
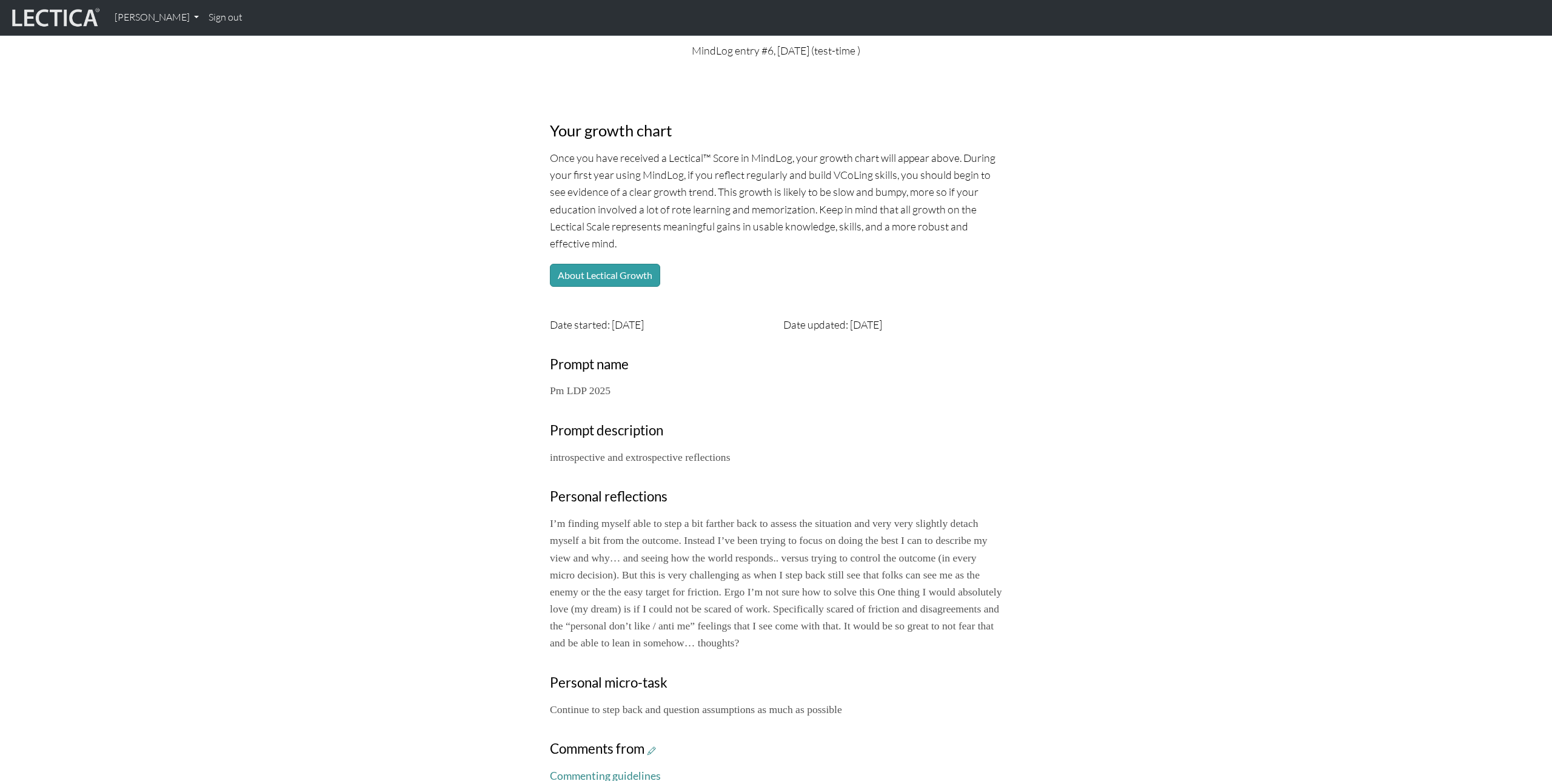
scroll to position [0, 0]
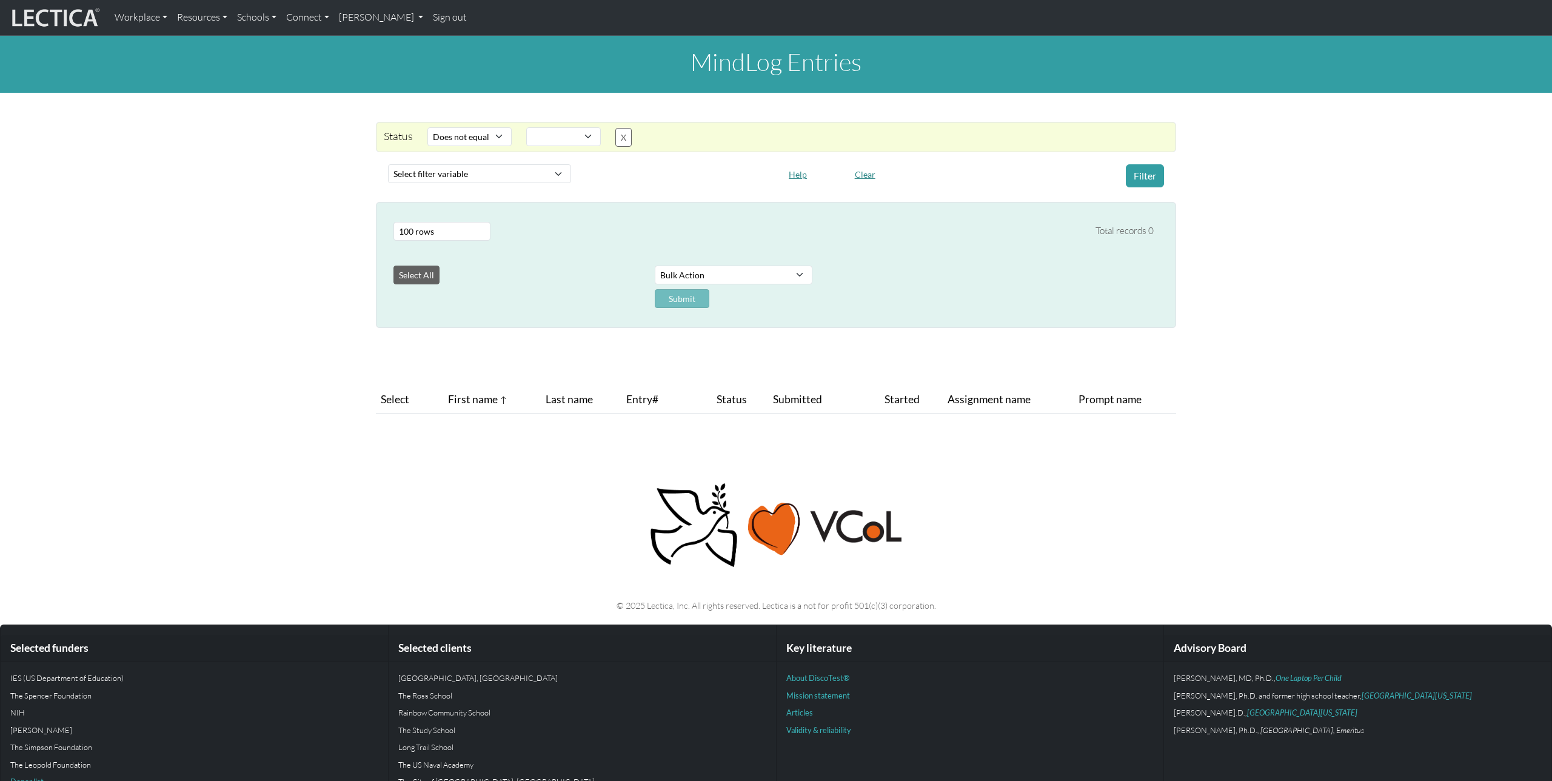
select select "not_iexact"
select select
select select "100"
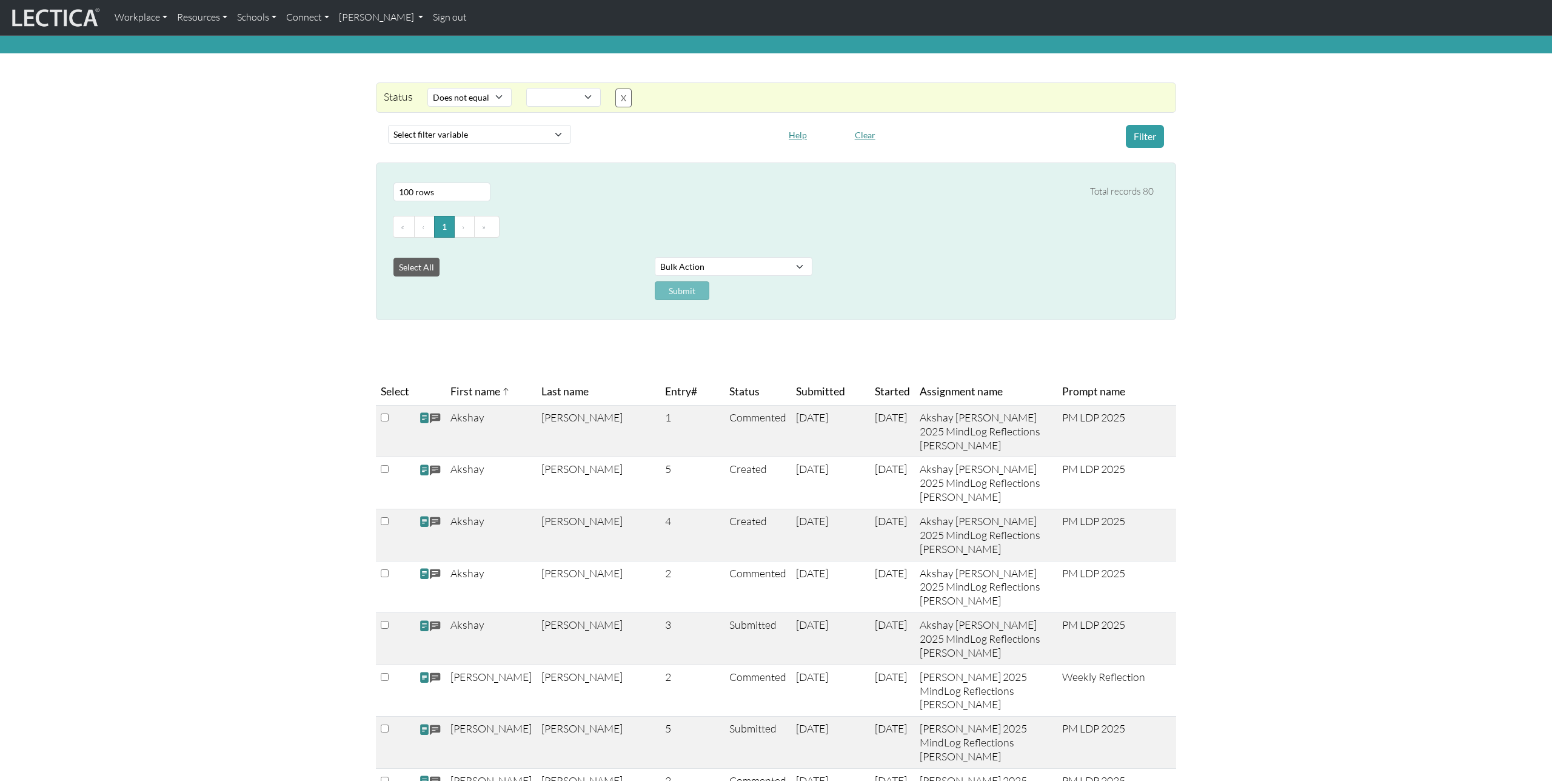
click at [870, 393] on th "Started" at bounding box center [892, 391] width 45 height 27
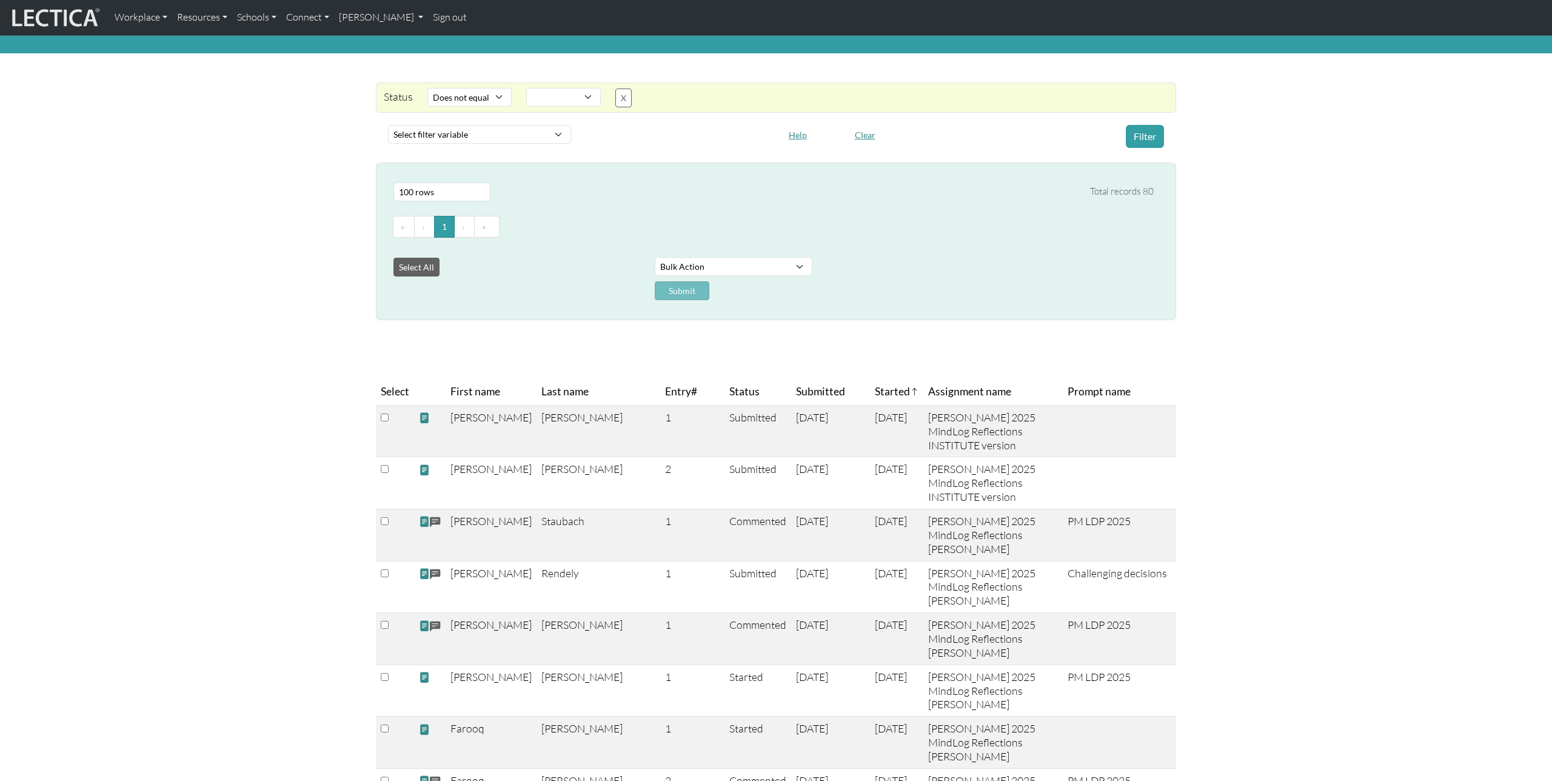
click at [870, 393] on th "Started" at bounding box center [896, 391] width 53 height 27
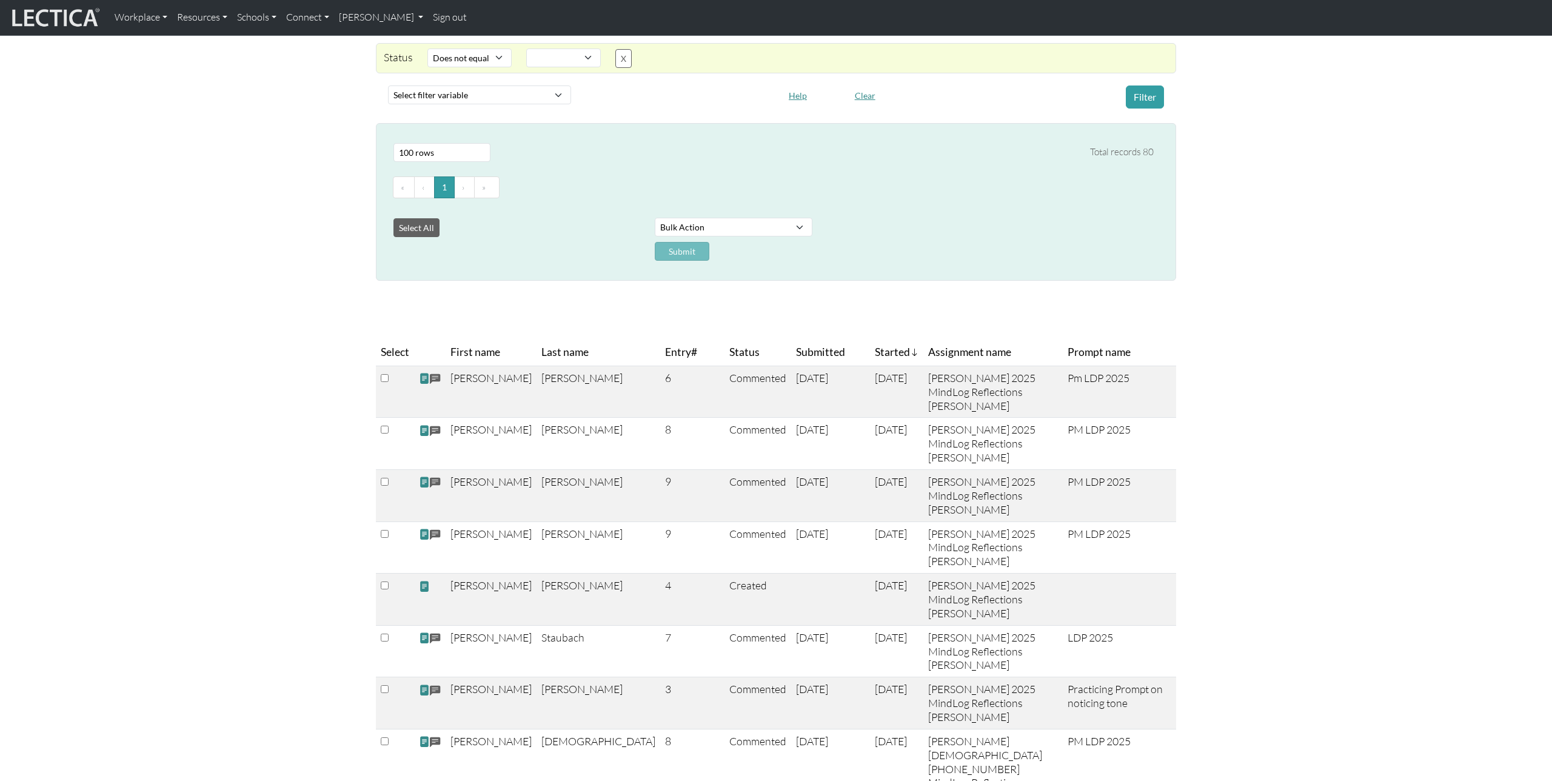
scroll to position [84, 0]
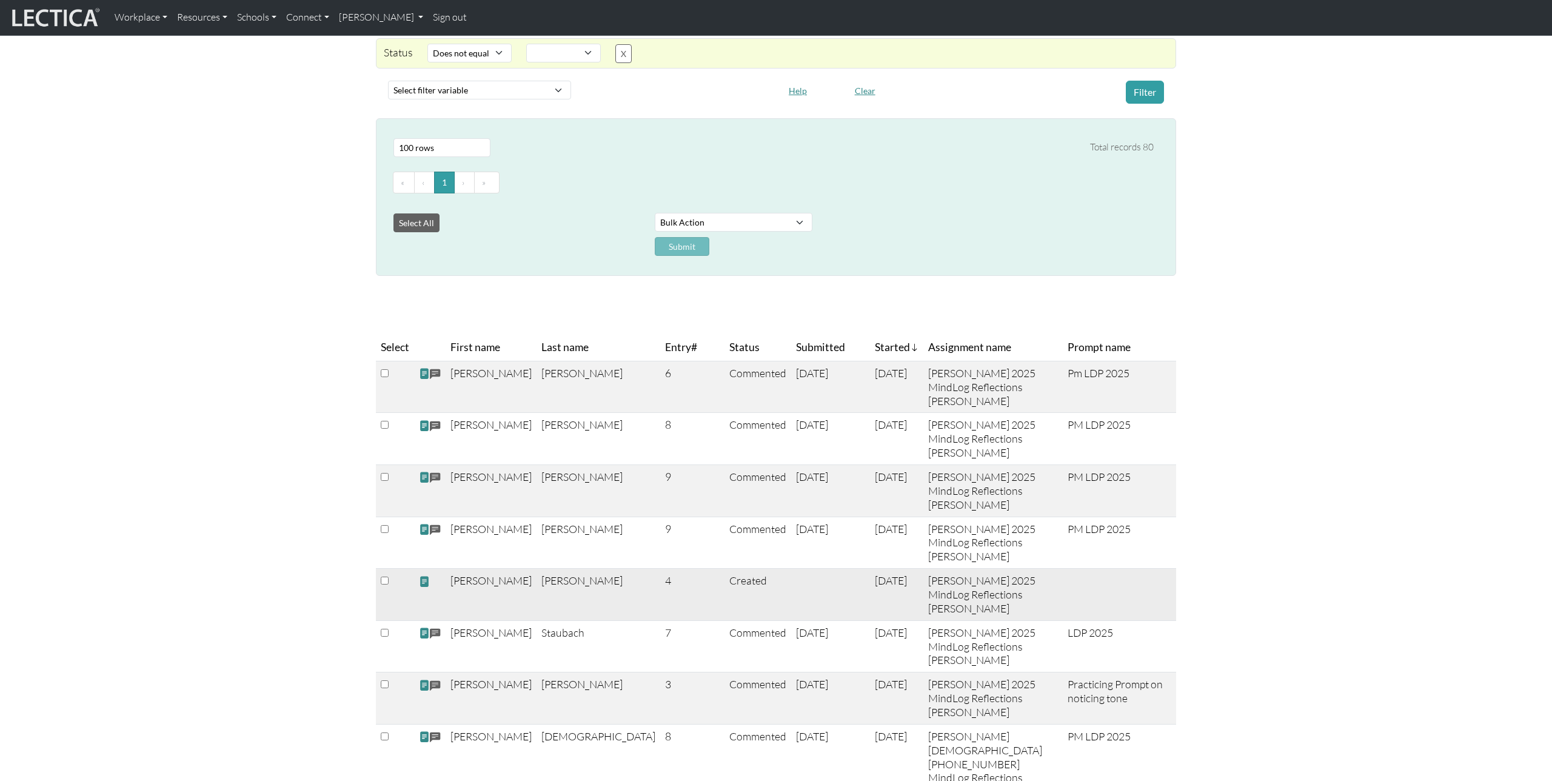
click at [425, 588] on span at bounding box center [424, 581] width 11 height 13
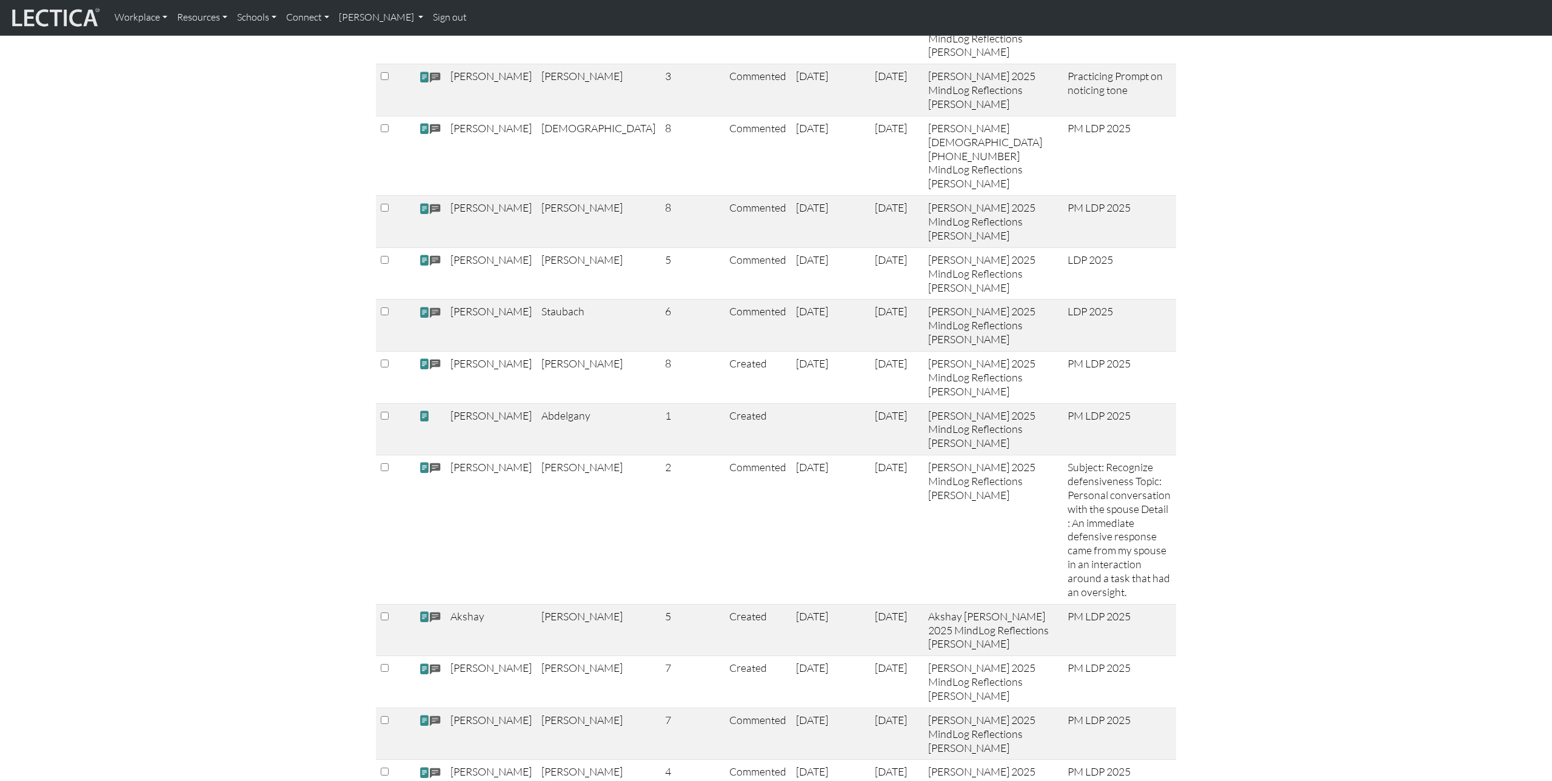
scroll to position [692, 0]
click at [424, 422] on span at bounding box center [424, 415] width 11 height 13
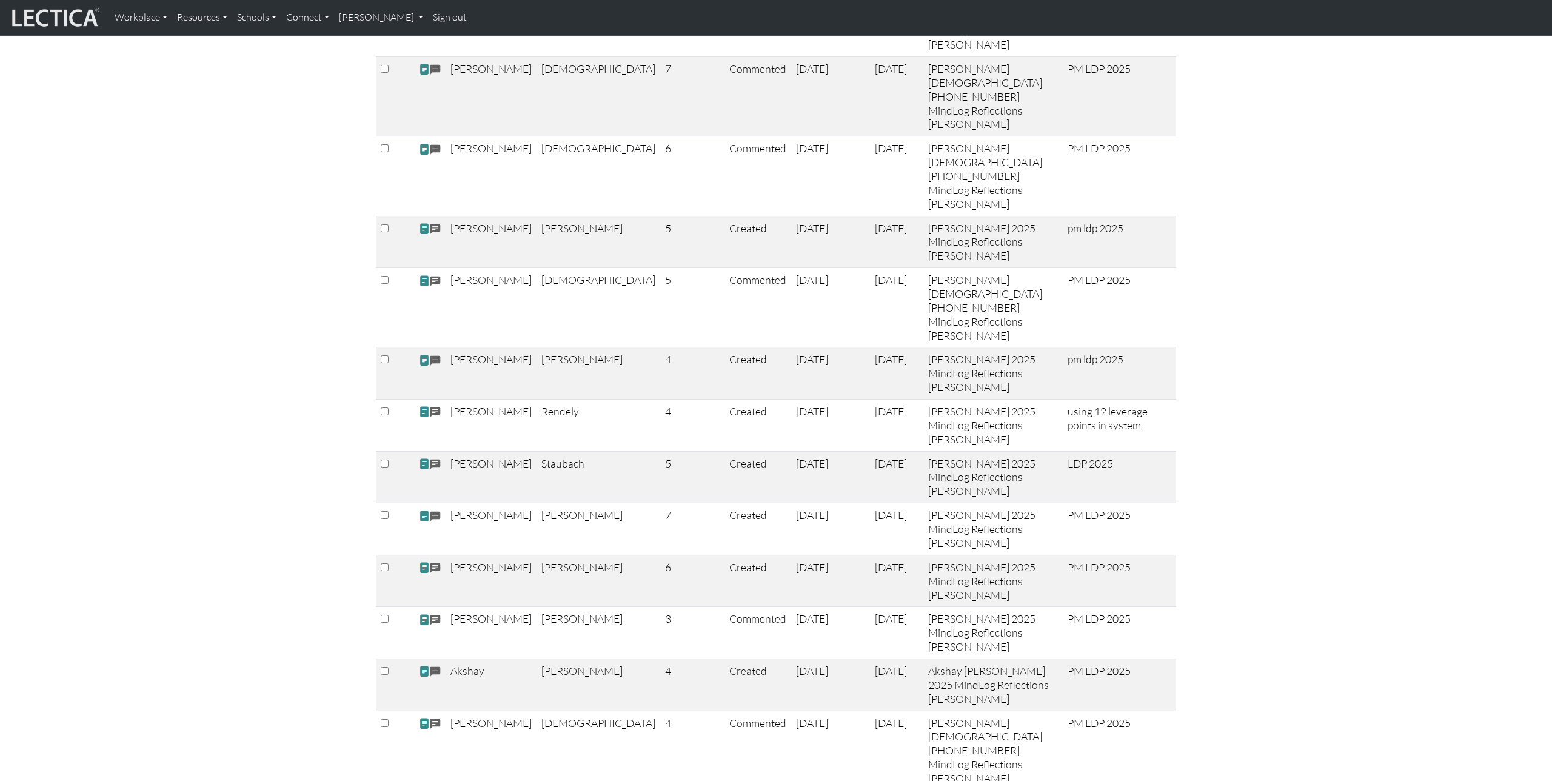
scroll to position [1450, 0]
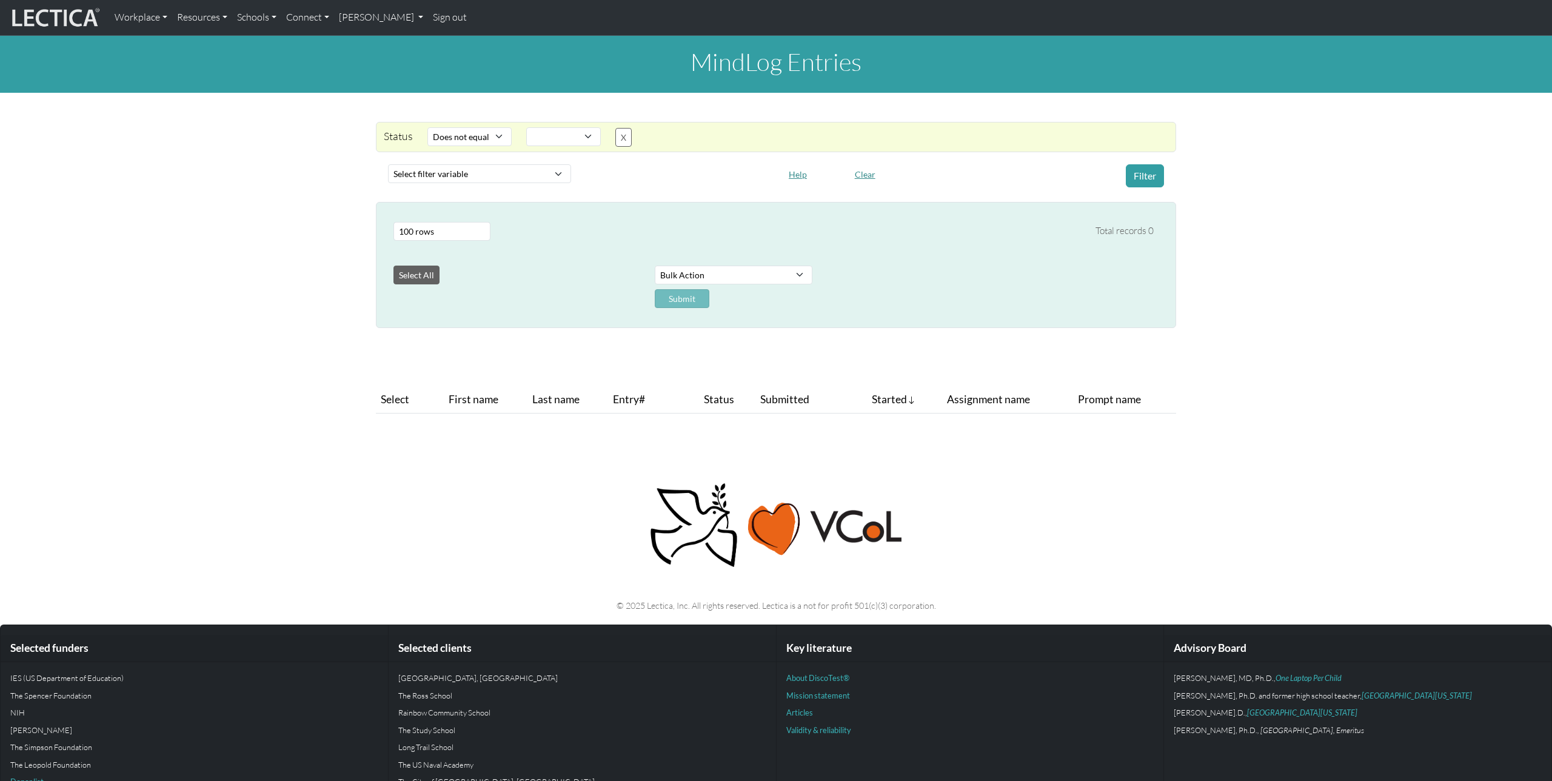
select select "not_iexact"
select select
select select "100"
